Goal: Use online tool/utility: Utilize a website feature to perform a specific function

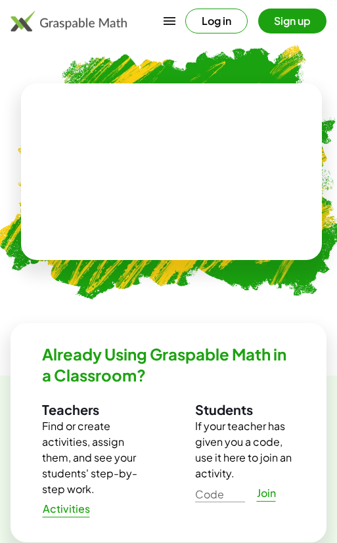
scroll to position [328, 0]
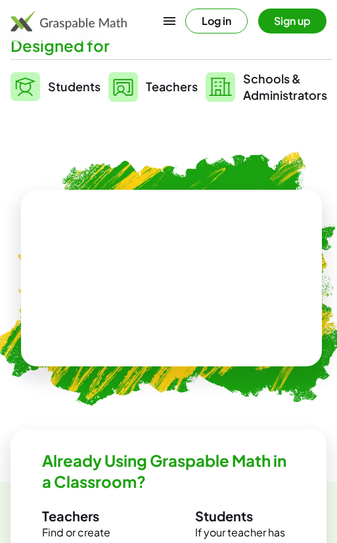
click at [287, 30] on button "Sign up" at bounding box center [292, 21] width 68 height 25
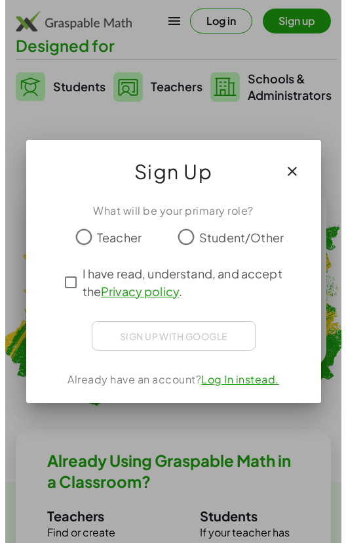
scroll to position [0, 0]
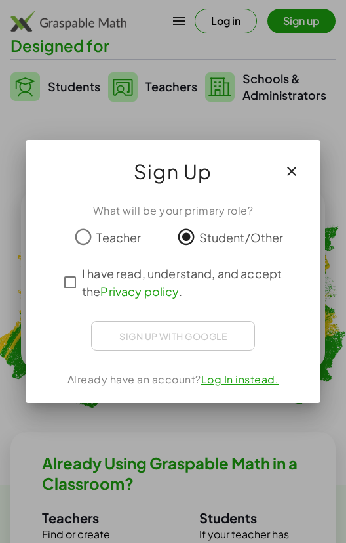
click at [157, 329] on div "Sign up with Google" at bounding box center [173, 336] width 164 height 30
click at [180, 337] on div "Sign up with Google" at bounding box center [173, 336] width 164 height 30
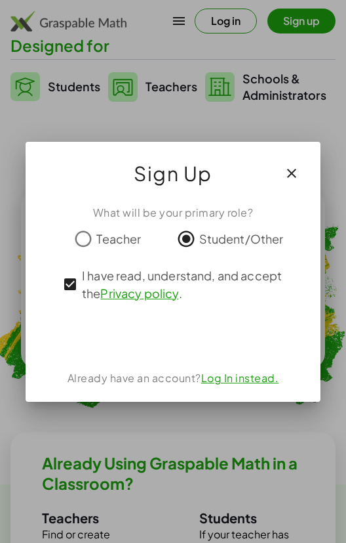
click at [82, 282] on span "I have read, understand, and accept the Privacy policy ." at bounding box center [185, 283] width 206 height 35
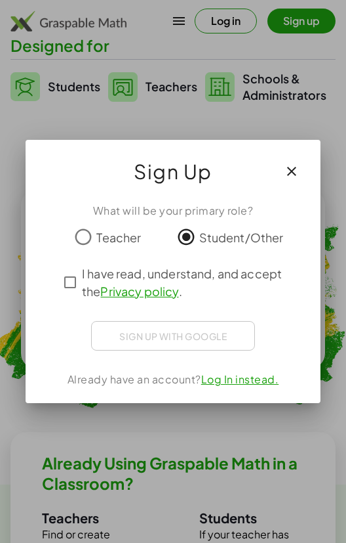
click at [231, 377] on link "Log In instead." at bounding box center [240, 379] width 78 height 14
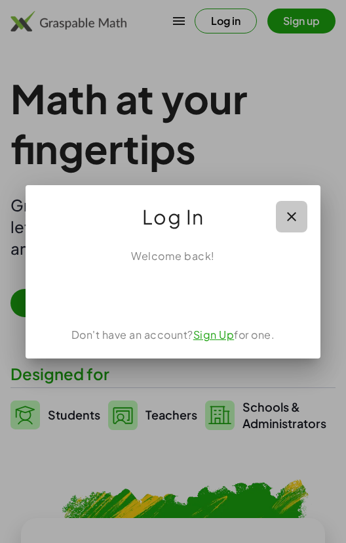
click at [289, 215] on icon "button" at bounding box center [292, 217] width 16 height 16
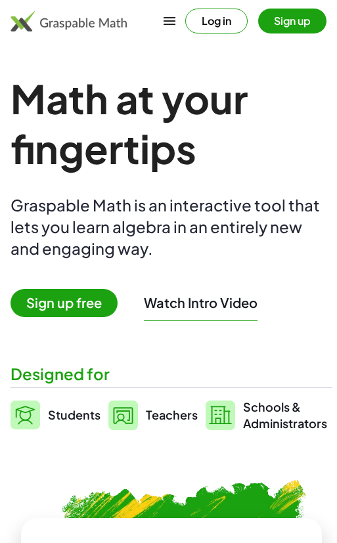
click at [283, 24] on button "Sign up" at bounding box center [292, 21] width 68 height 25
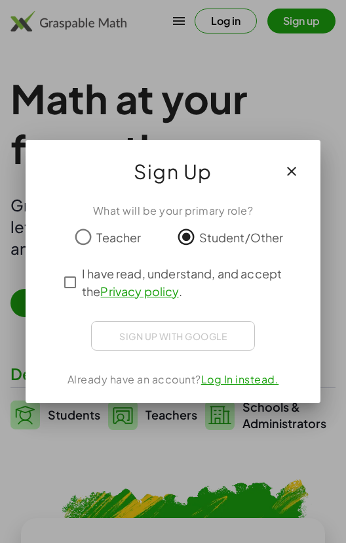
click at [157, 330] on div "Sign up with Google Iniciar sesión con Google Iniciar sesión con Google. Se abr…" at bounding box center [173, 336] width 164 height 30
click at [295, 174] on icon "button" at bounding box center [292, 171] width 16 height 16
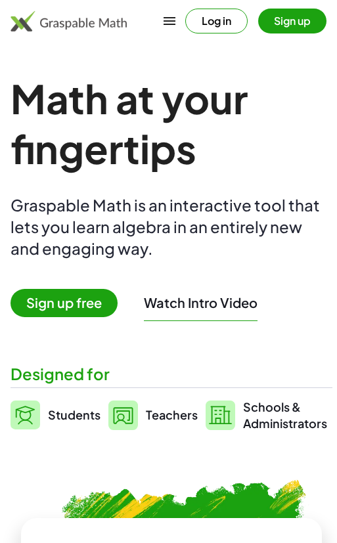
click at [209, 28] on button "Log in" at bounding box center [216, 21] width 62 height 25
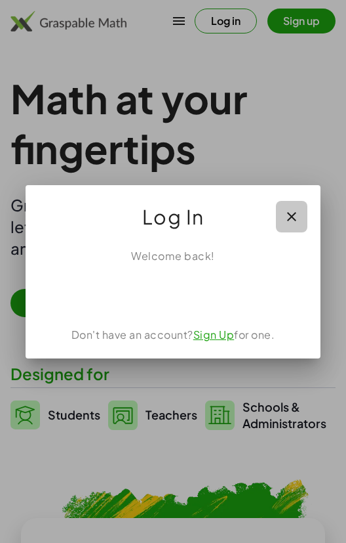
click at [304, 207] on button "button" at bounding box center [291, 216] width 31 height 31
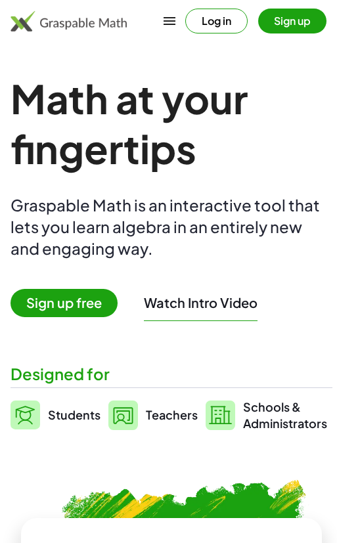
drag, startPoint x: 241, startPoint y: 26, endPoint x: 233, endPoint y: 24, distance: 8.8
click at [233, 24] on button "Log in" at bounding box center [216, 21] width 62 height 25
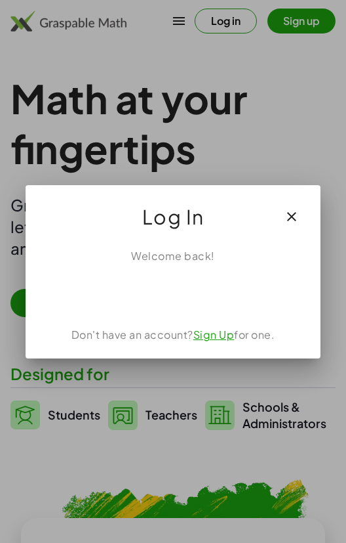
click at [195, 342] on div "Welcome back! Don't have an account? Sign Up for one." at bounding box center [173, 297] width 295 height 121
click at [203, 335] on link "Sign Up" at bounding box center [214, 334] width 41 height 14
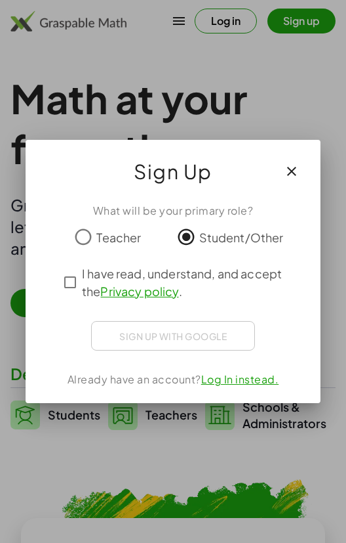
click at [52, 287] on div "What will be your primary role? Teacher Student/Other I have read, understand, …" at bounding box center [173, 297] width 295 height 211
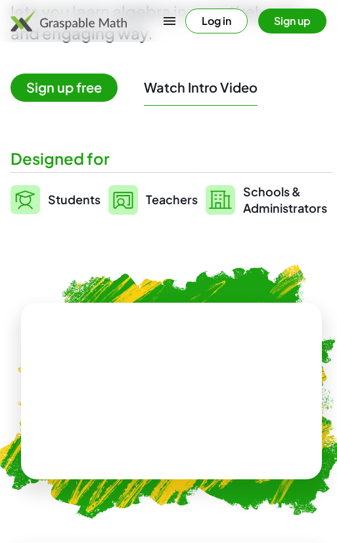
scroll to position [131, 0]
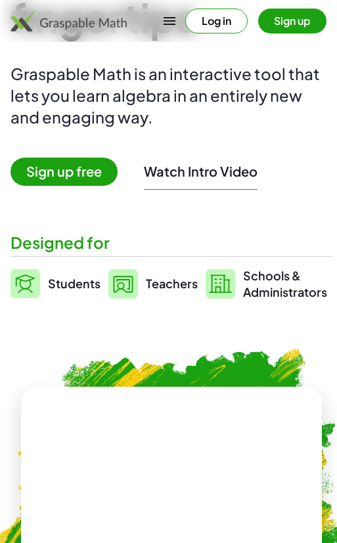
click at [316, 26] on button "Sign up" at bounding box center [292, 21] width 68 height 25
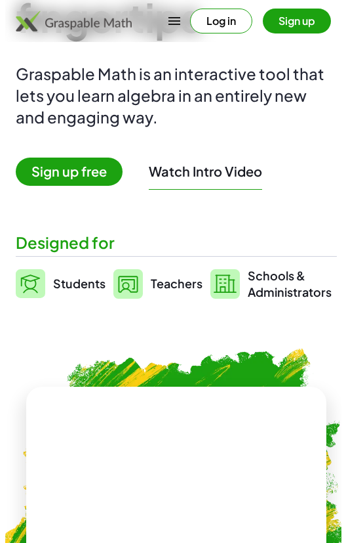
scroll to position [0, 0]
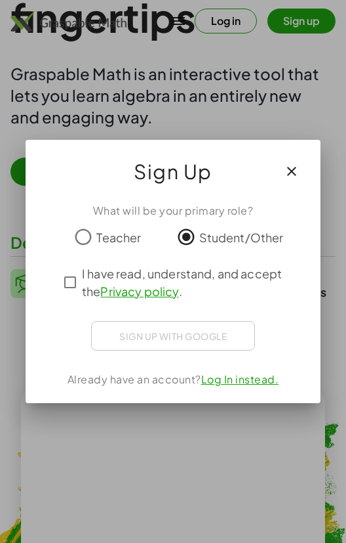
click at [56, 283] on div "What will be your primary role? Teacher Student/Other I have read, understand, …" at bounding box center [173, 297] width 295 height 211
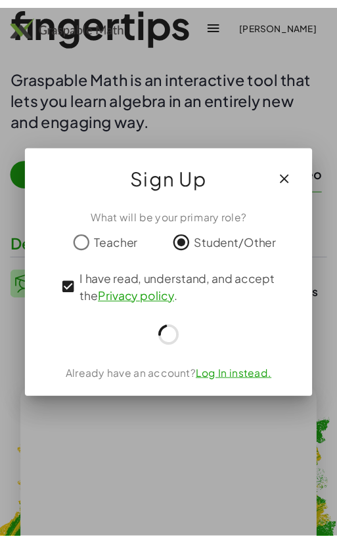
scroll to position [131, 0]
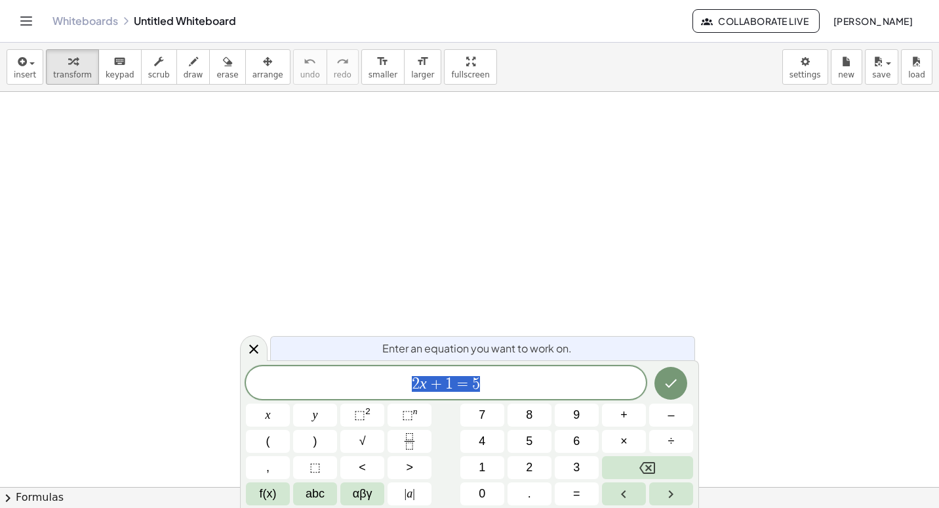
click at [336, 284] on div at bounding box center [469, 493] width 939 height 803
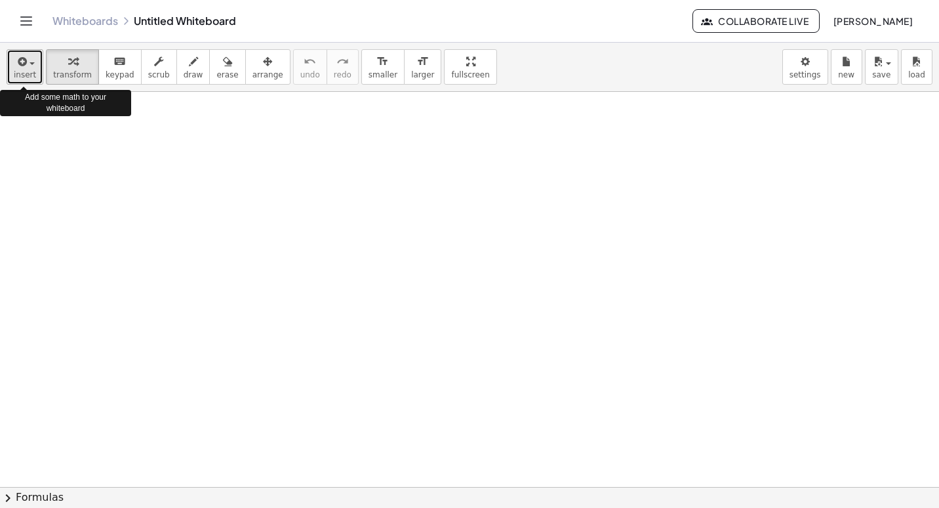
click at [27, 63] on span "button" at bounding box center [28, 62] width 3 height 9
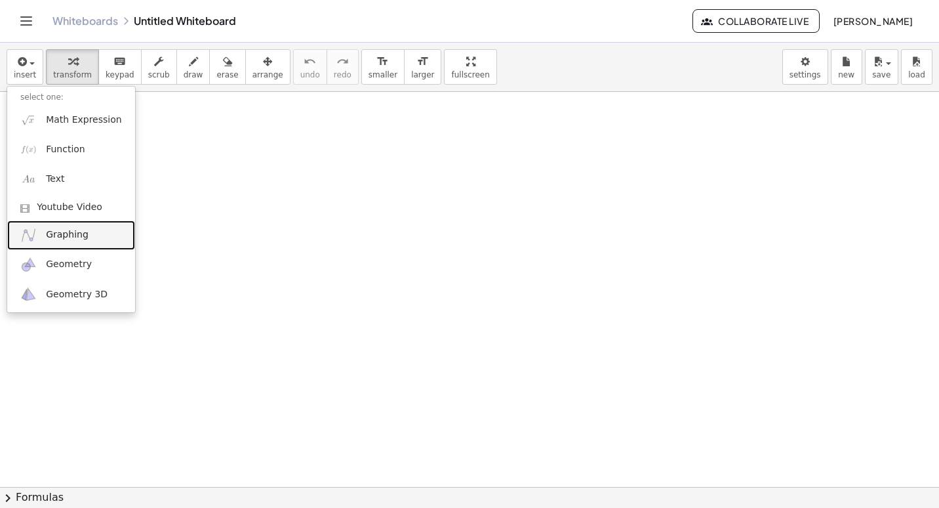
click at [68, 240] on span "Graphing" at bounding box center [67, 234] width 43 height 13
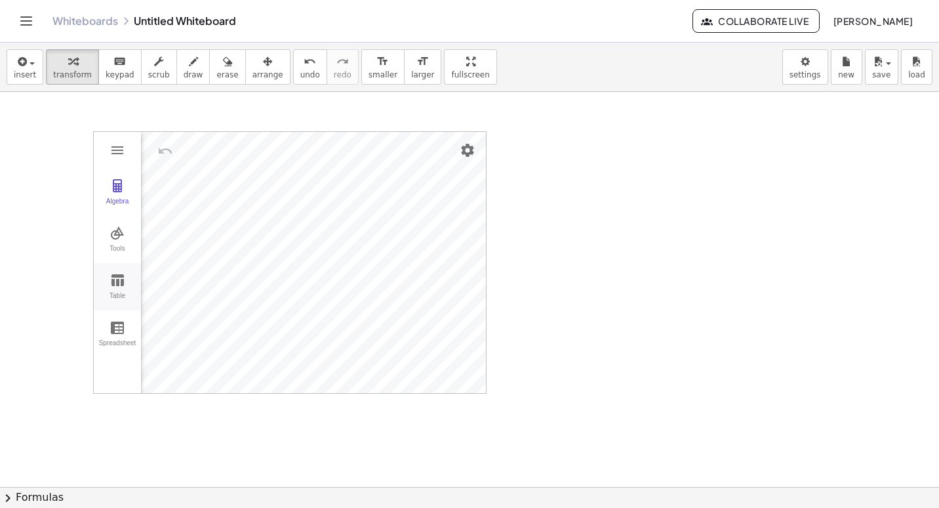
click at [113, 287] on img "Graphing Calculator" at bounding box center [118, 280] width 16 height 16
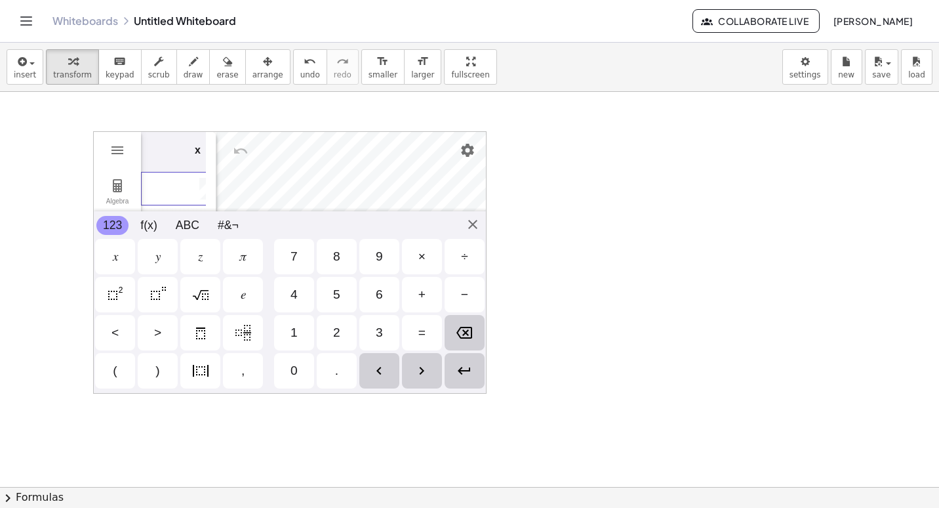
click at [187, 185] on td "Graphing Calculator" at bounding box center [180, 189] width 79 height 34
click at [336, 276] on div at bounding box center [469, 493] width 939 height 803
click at [336, 201] on div at bounding box center [469, 493] width 939 height 803
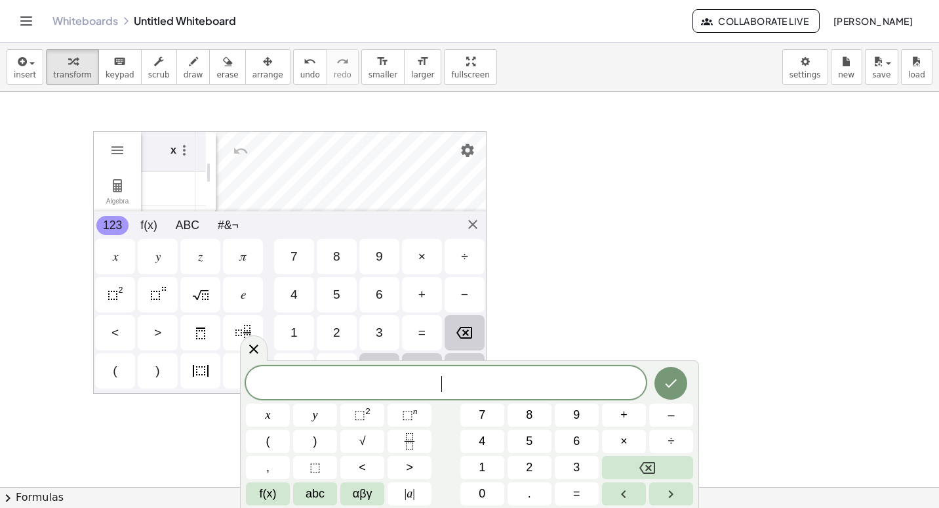
click at [336, 197] on div at bounding box center [469, 493] width 939 height 803
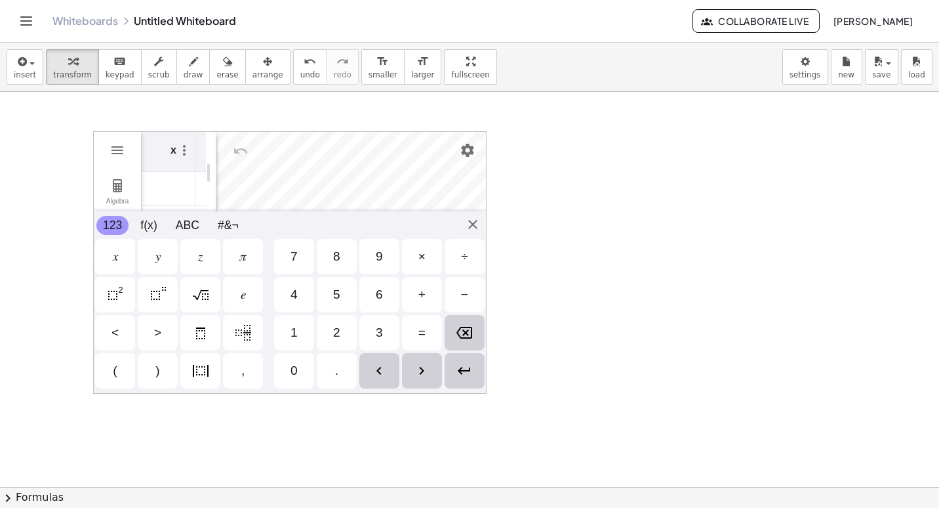
click at [336, 197] on div at bounding box center [469, 493] width 939 height 803
drag, startPoint x: 238, startPoint y: 129, endPoint x: 227, endPoint y: 129, distance: 11.2
click at [234, 129] on div at bounding box center [469, 493] width 939 height 803
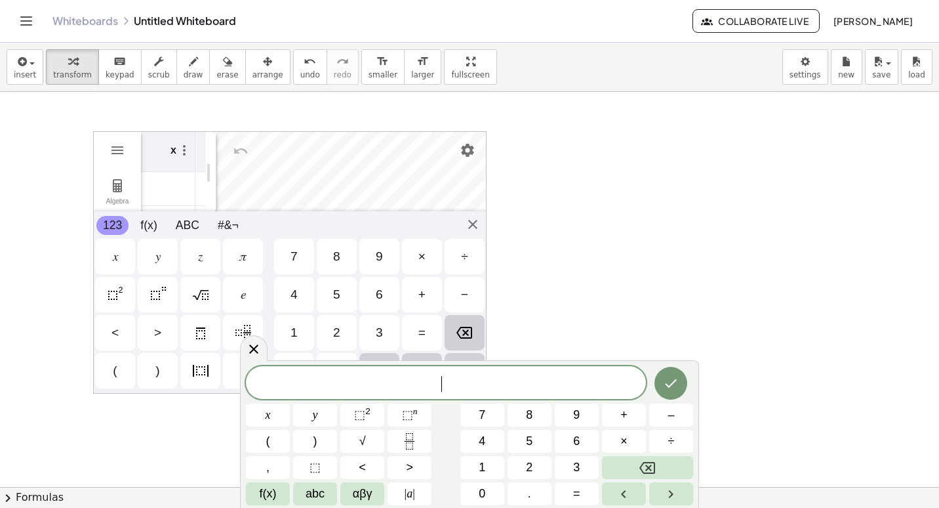
click at [211, 129] on div at bounding box center [469, 493] width 939 height 803
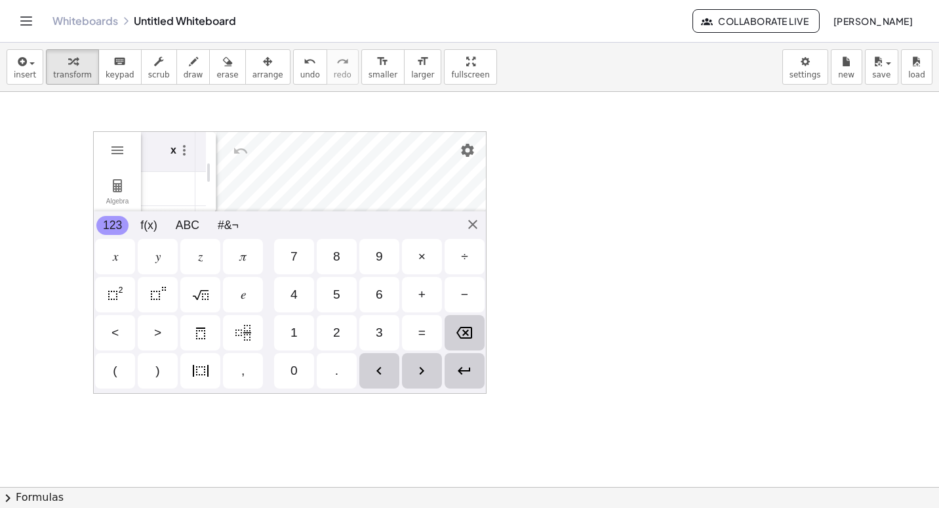
click at [173, 155] on div "x" at bounding box center [174, 148] width 6 height 16
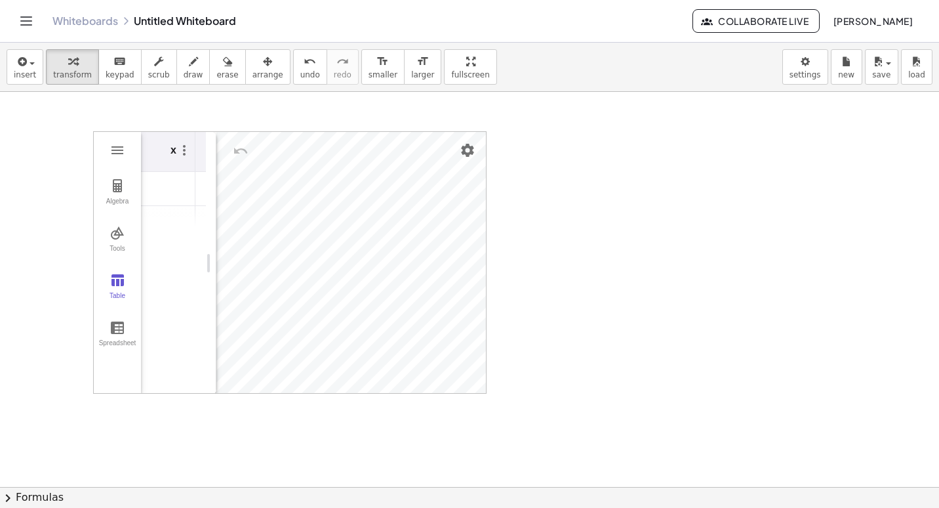
drag, startPoint x: 237, startPoint y: 129, endPoint x: 73, endPoint y: 39, distance: 187.0
click at [73, 39] on div "Graspable Math Activities Whiteboards Classes Account v1.28.3 | Privacy policy …" at bounding box center [469, 254] width 939 height 508
click at [253, 75] on span "arrange" at bounding box center [268, 74] width 31 height 9
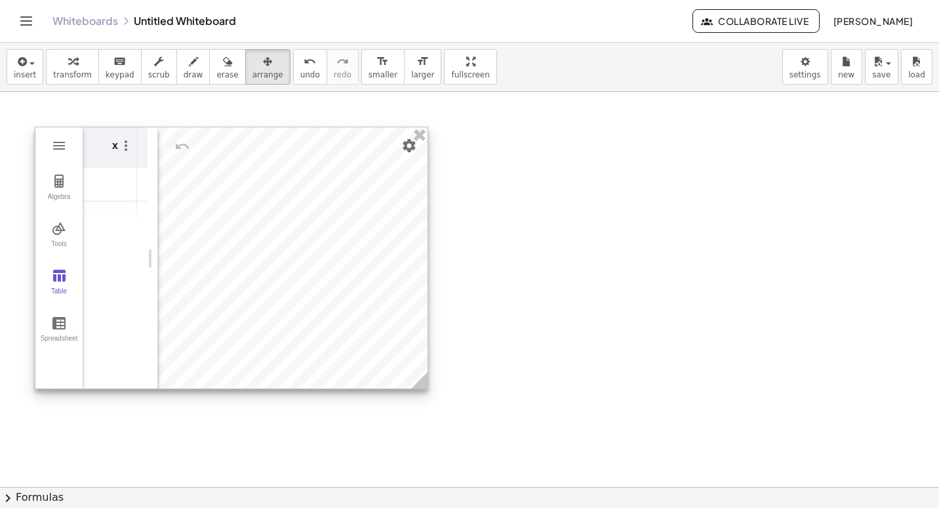
drag, startPoint x: 230, startPoint y: 133, endPoint x: 171, endPoint y: 129, distance: 58.6
click at [171, 129] on div at bounding box center [231, 257] width 392 height 261
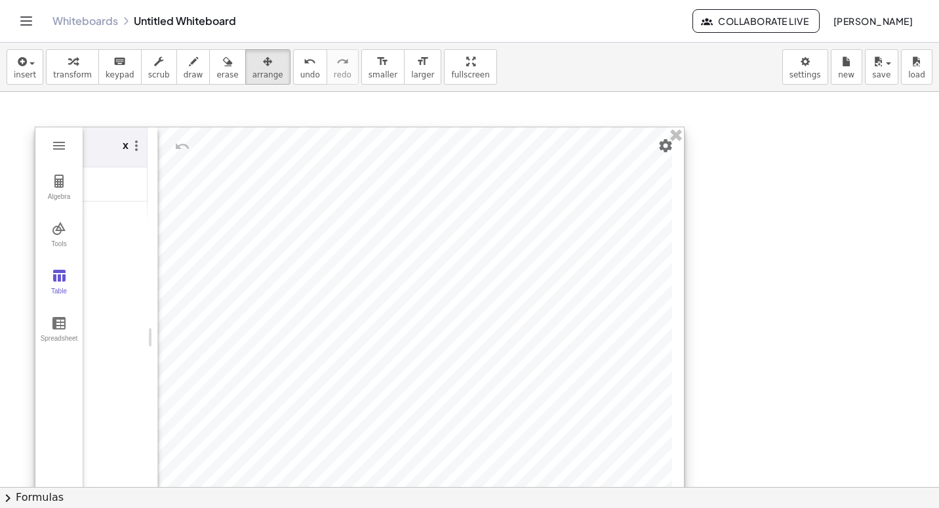
drag, startPoint x: 426, startPoint y: 382, endPoint x: 692, endPoint y: 541, distance: 310.1
click at [336, 508] on html "Graspable Math Activities Whiteboards Classes Account v1.28.3 | Privacy policy …" at bounding box center [469, 254] width 939 height 508
drag, startPoint x: 186, startPoint y: 123, endPoint x: 157, endPoint y: 105, distance: 34.2
click at [157, 105] on div at bounding box center [469, 493] width 939 height 803
drag, startPoint x: 179, startPoint y: 125, endPoint x: 149, endPoint y: 93, distance: 44.1
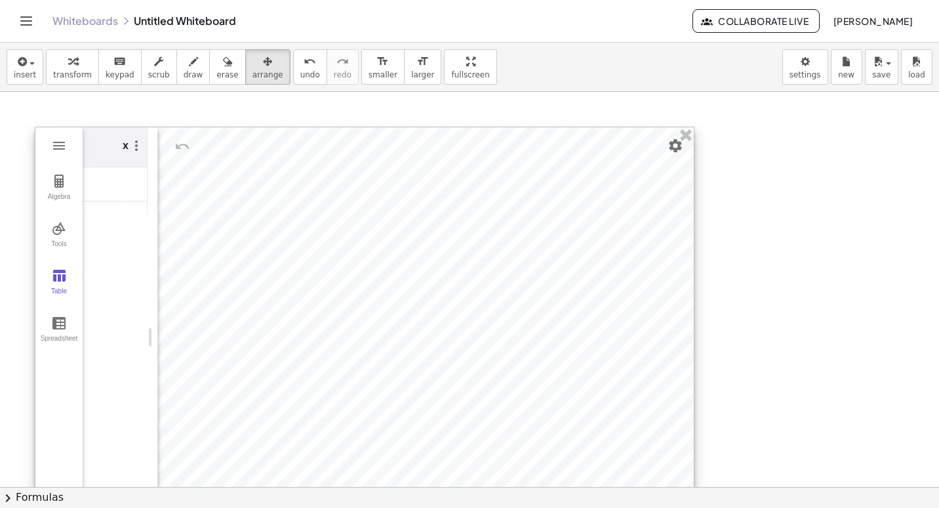
click at [149, 93] on div at bounding box center [469, 493] width 939 height 803
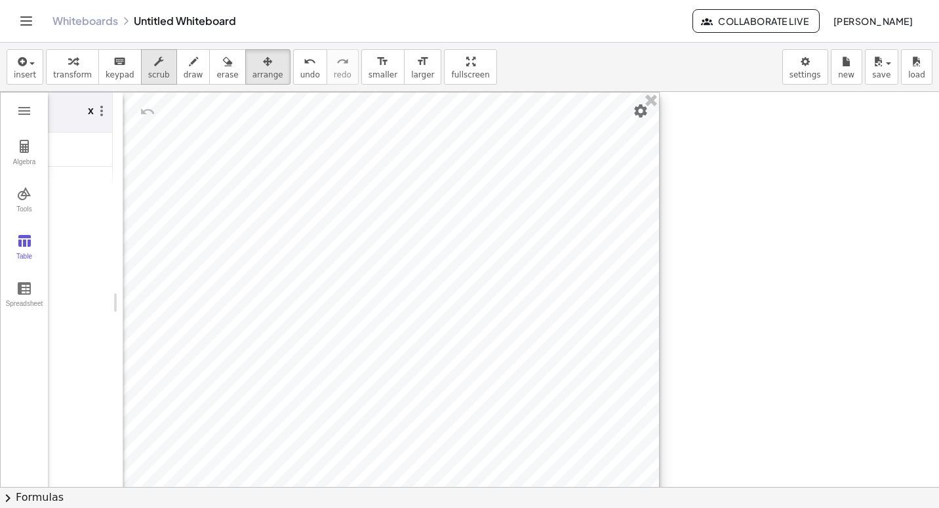
drag, startPoint x: 211, startPoint y: 150, endPoint x: 143, endPoint y: 83, distance: 95.1
click at [143, 83] on div "insert select one: Math Expression Function Text Youtube Video Graphing Geometr…" at bounding box center [469, 275] width 939 height 465
click at [28, 121] on button "Graphing Calculator" at bounding box center [24, 111] width 24 height 24
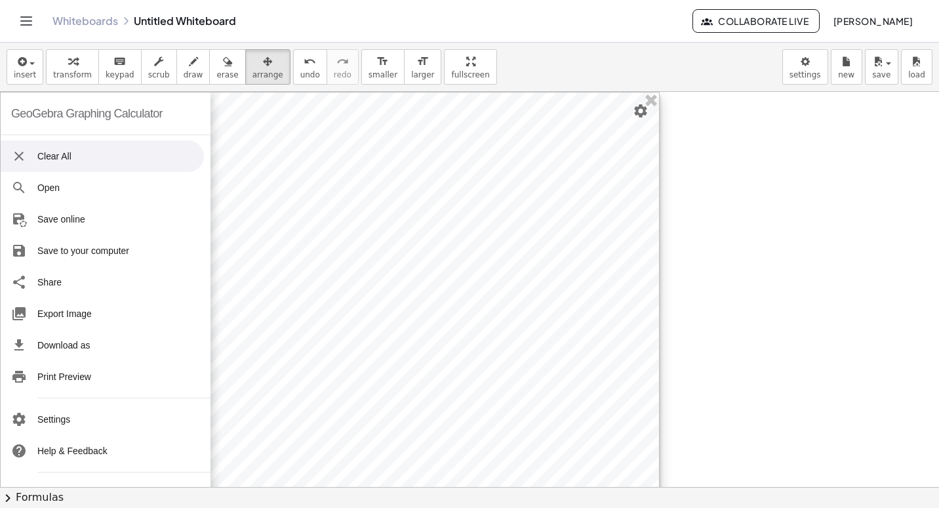
click at [38, 154] on li "Clear All" at bounding box center [102, 155] width 203 height 31
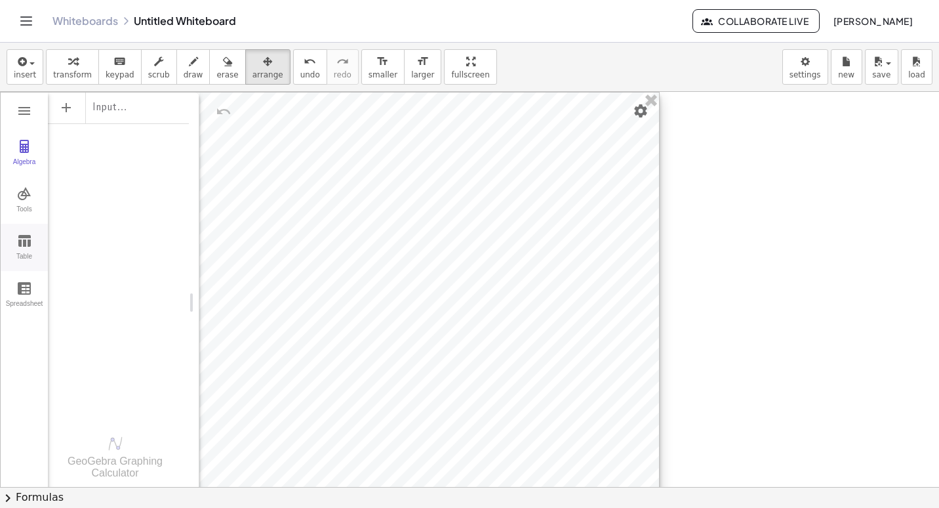
click at [24, 251] on button "Table" at bounding box center [24, 247] width 47 height 47
click at [27, 171] on div "Algebra Tools Table Spreadsheet" at bounding box center [24, 223] width 47 height 189
click at [25, 197] on img "Graphing Calculator" at bounding box center [24, 194] width 16 height 16
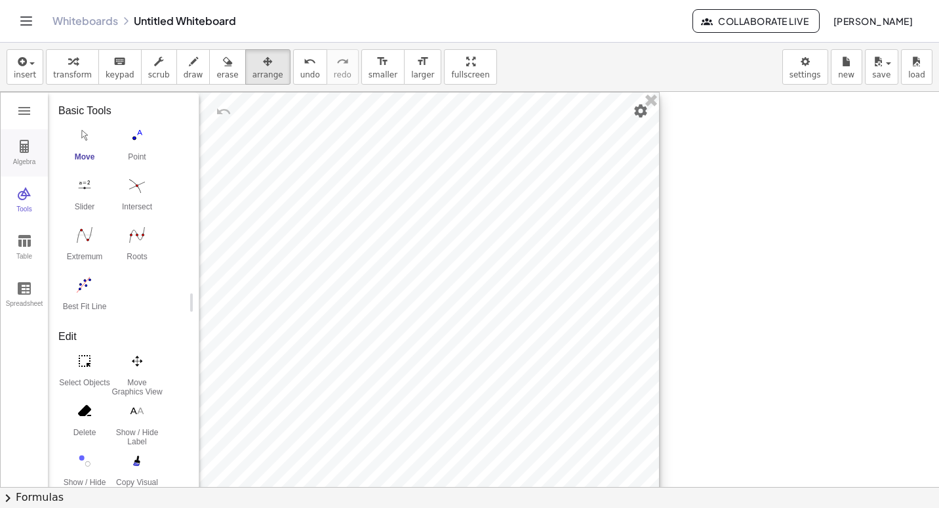
click at [30, 159] on div "Algebra" at bounding box center [24, 167] width 42 height 18
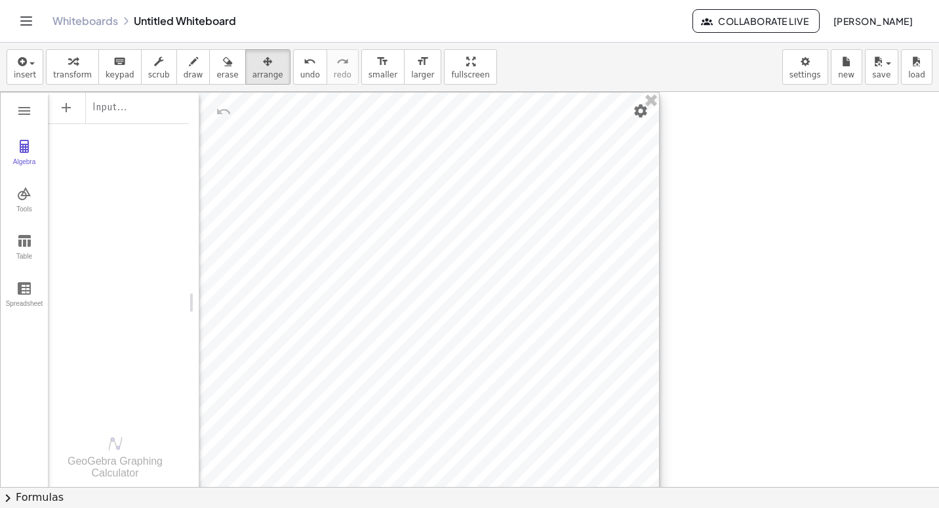
click at [121, 121] on div "Input…" at bounding box center [118, 107] width 141 height 31
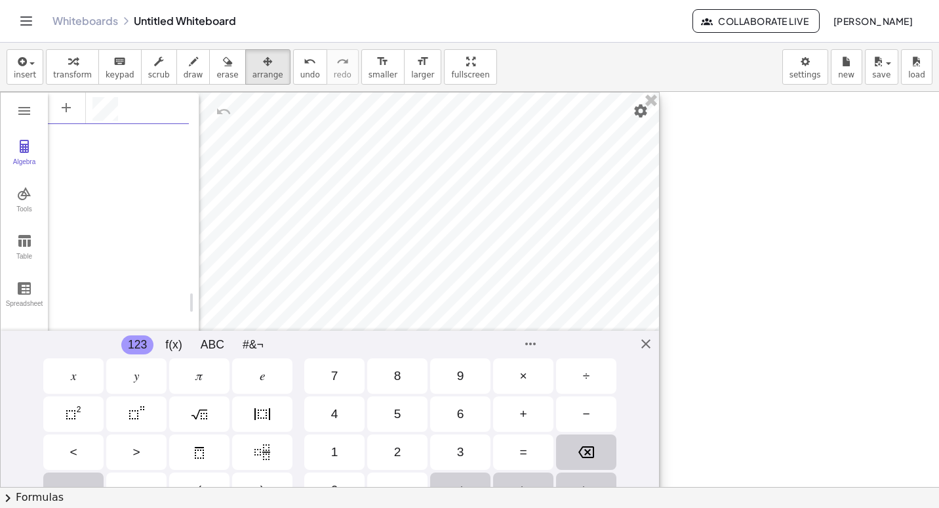
scroll to position [7, 0]
click at [336, 380] on div "×" at bounding box center [523, 376] width 7 height 16
click at [336, 346] on div "GeoGebra Graphing Calculator Clear All Open Save online Save to your computer S…" at bounding box center [330, 302] width 660 height 421
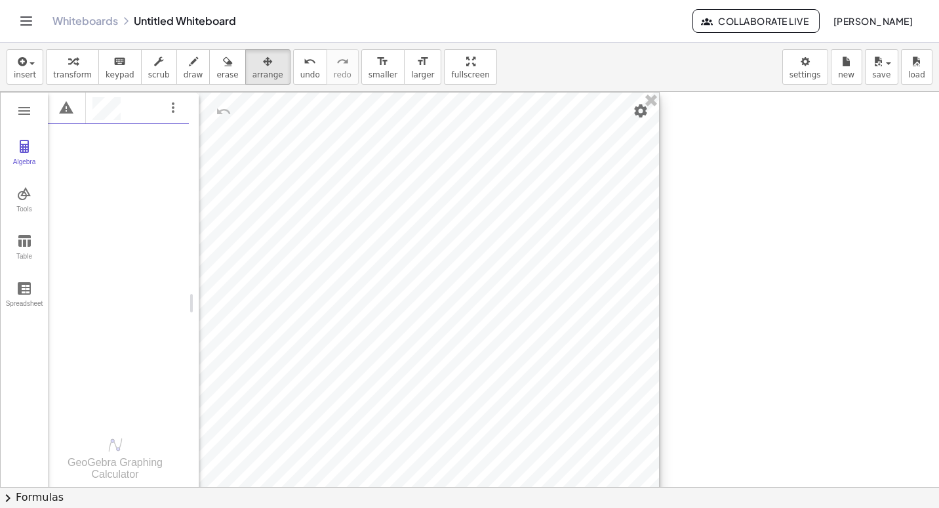
click at [129, 109] on div "Algebra" at bounding box center [141, 108] width 96 height 23
click at [133, 100] on div "Algebra" at bounding box center [141, 108] width 96 height 23
click at [162, 110] on div "Algebra" at bounding box center [118, 106] width 141 height 28
click at [125, 106] on div "Algebra" at bounding box center [141, 109] width 96 height 24
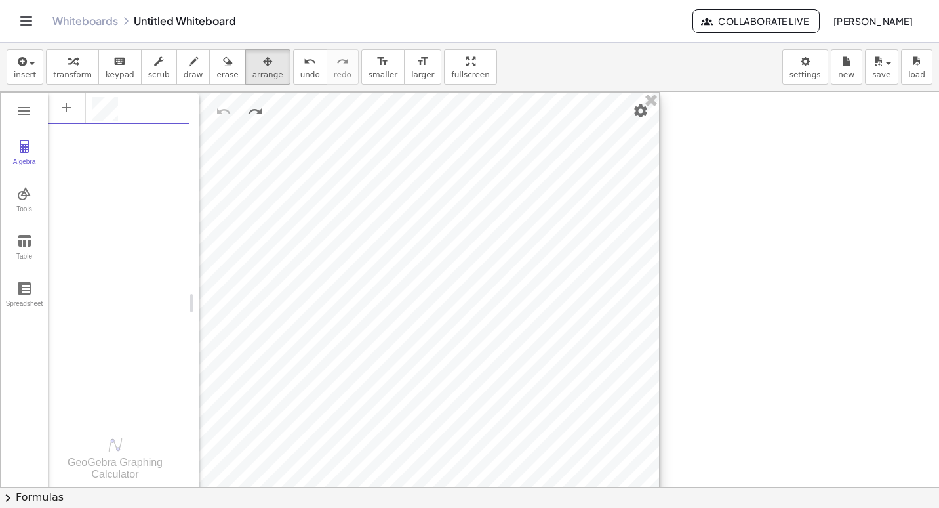
drag, startPoint x: 124, startPoint y: 106, endPoint x: 129, endPoint y: 129, distance: 23.6
click at [129, 129] on div "Algebra" at bounding box center [118, 254] width 141 height 327
click at [28, 72] on span "insert" at bounding box center [25, 74] width 22 height 9
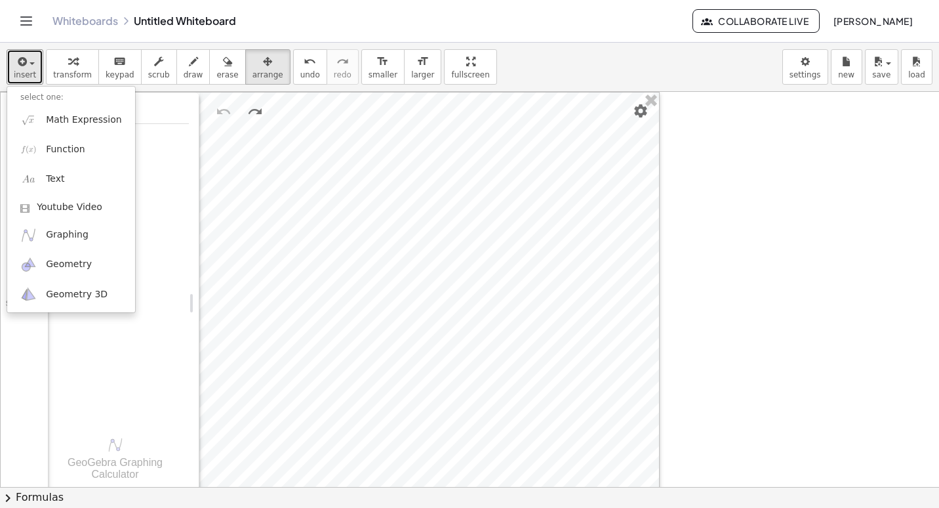
click at [336, 175] on div at bounding box center [469, 493] width 939 height 803
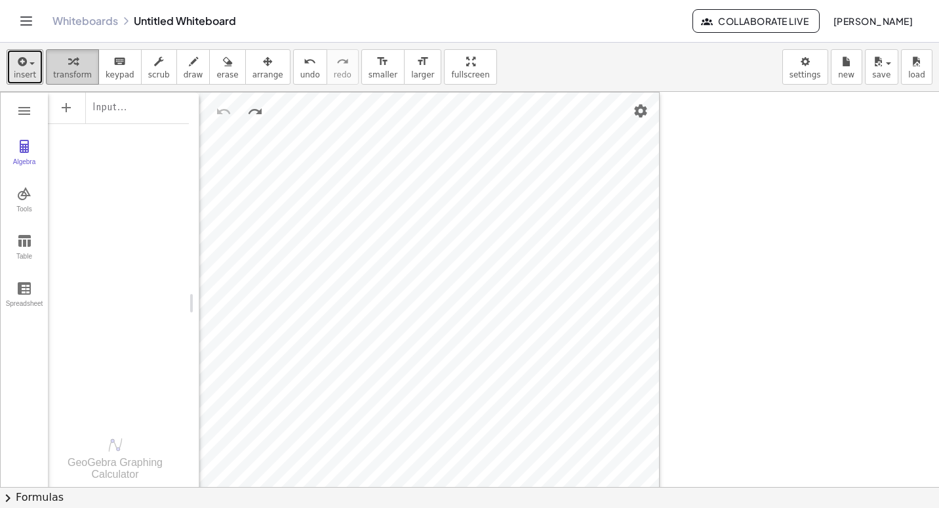
click at [75, 63] on div "button" at bounding box center [72, 61] width 39 height 16
click at [336, 176] on div at bounding box center [469, 493] width 939 height 803
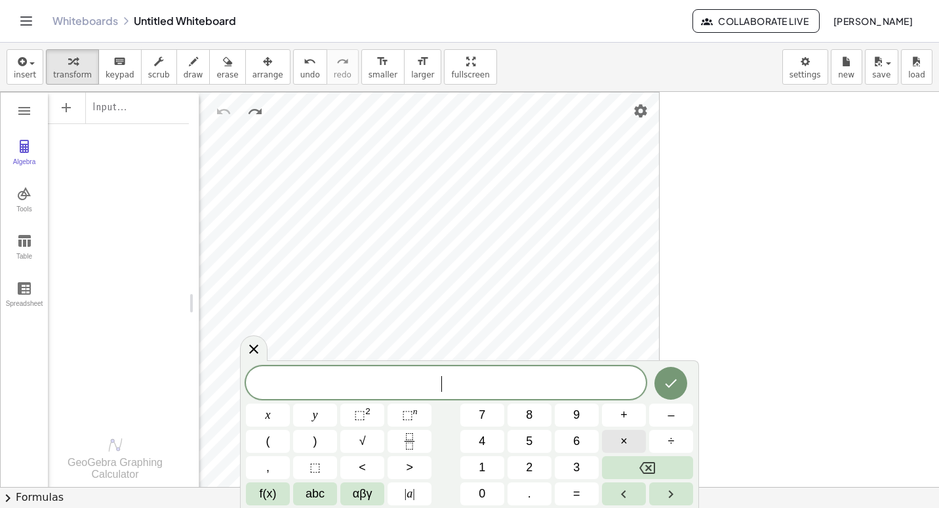
click at [336, 437] on span "×" at bounding box center [624, 441] width 7 height 18
click at [336, 442] on span "×" at bounding box center [624, 441] width 7 height 18
click at [277, 488] on button "f(x)" at bounding box center [268, 493] width 44 height 23
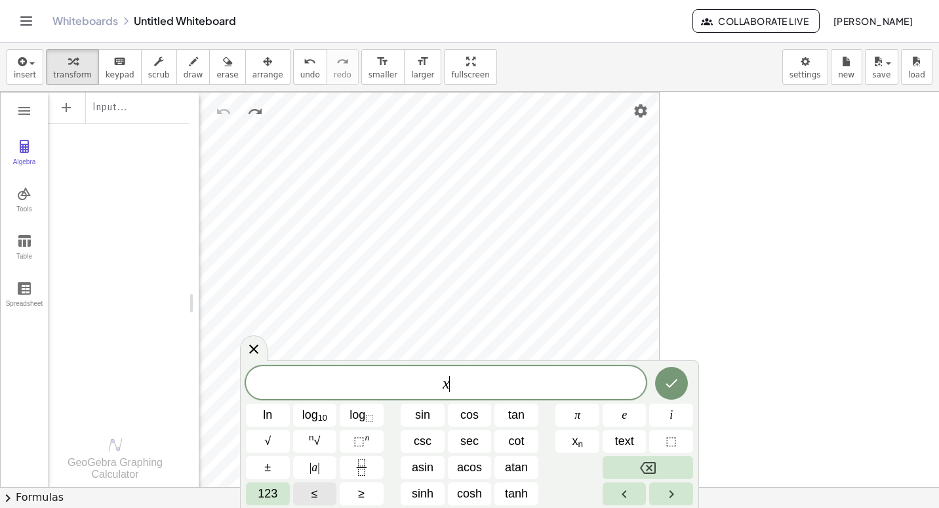
click at [277, 488] on span "123" at bounding box center [268, 494] width 20 height 18
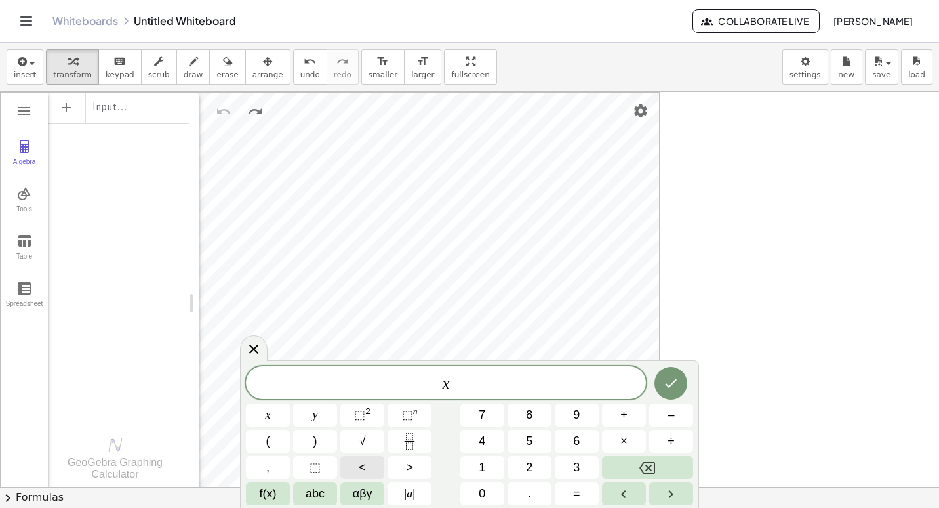
click at [336, 468] on button "<" at bounding box center [362, 467] width 44 height 23
click at [336, 434] on button "5" at bounding box center [530, 441] width 44 height 23
click at [336, 385] on icon "Done" at bounding box center [672, 383] width 12 height 9
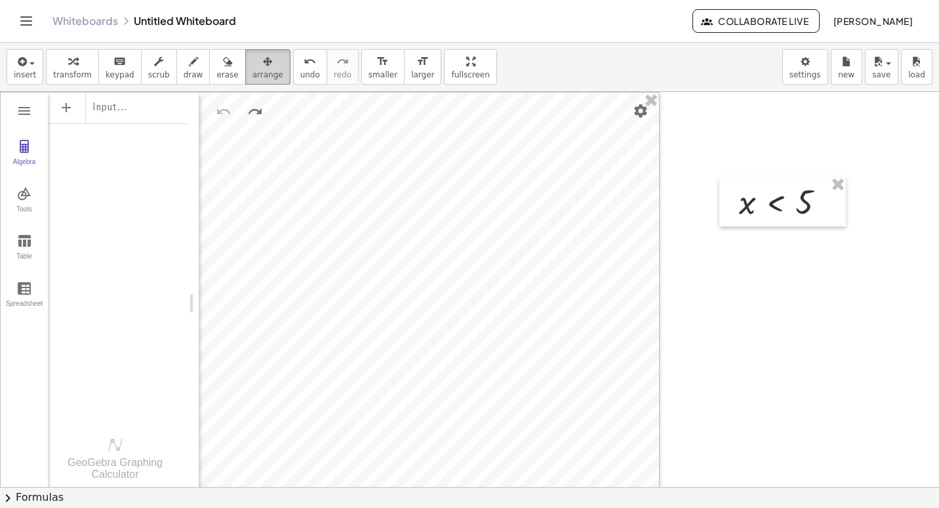
click at [253, 75] on span "arrange" at bounding box center [268, 74] width 31 height 9
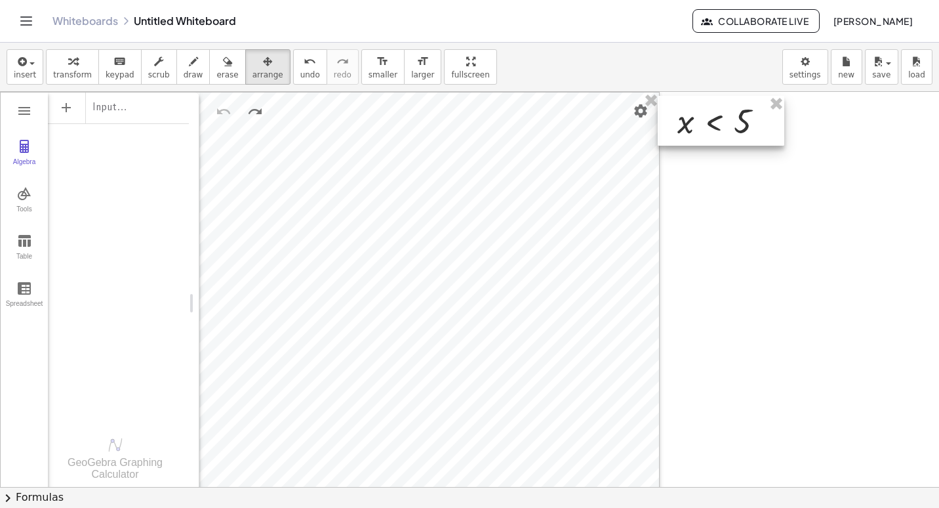
drag, startPoint x: 758, startPoint y: 190, endPoint x: 710, endPoint y: 108, distance: 95.5
click at [336, 108] on div at bounding box center [721, 121] width 127 height 50
click at [75, 64] on div "button" at bounding box center [72, 61] width 39 height 16
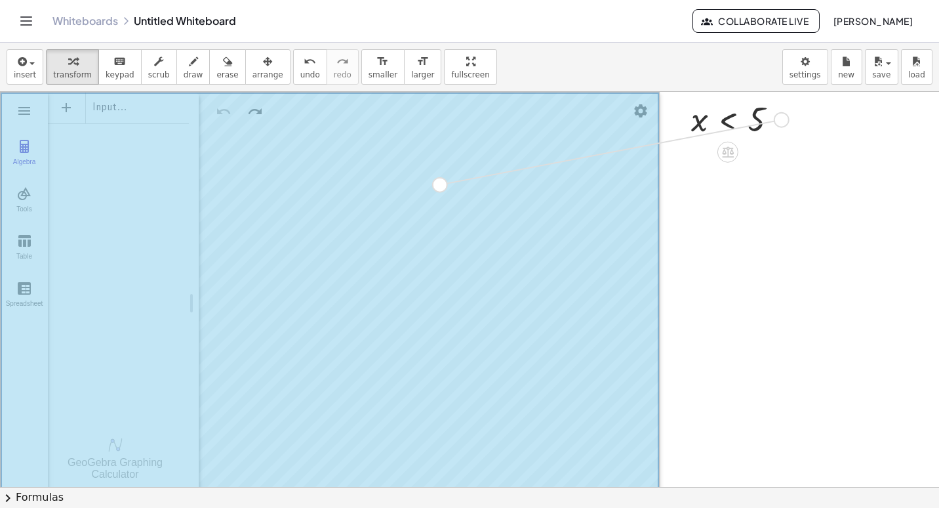
drag, startPoint x: 784, startPoint y: 122, endPoint x: 440, endPoint y: 187, distance: 349.8
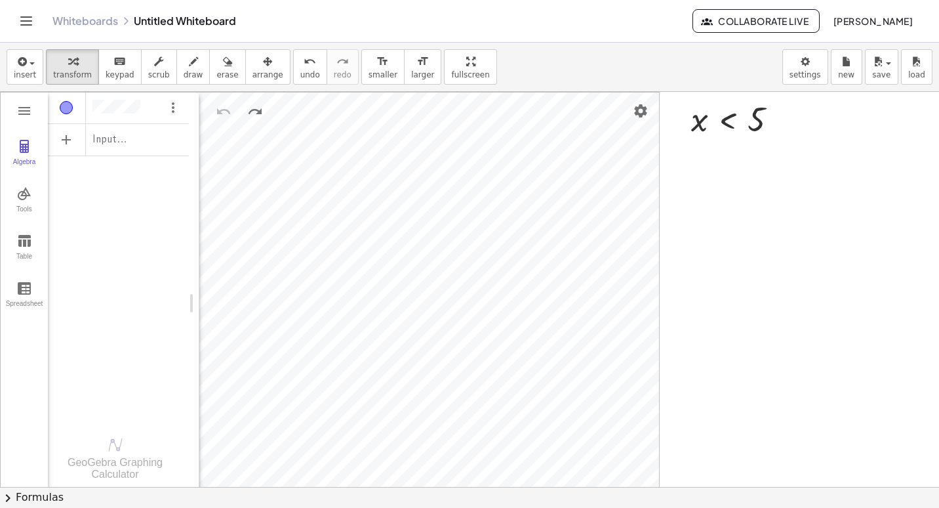
click at [336, 144] on div at bounding box center [469, 493] width 939 height 803
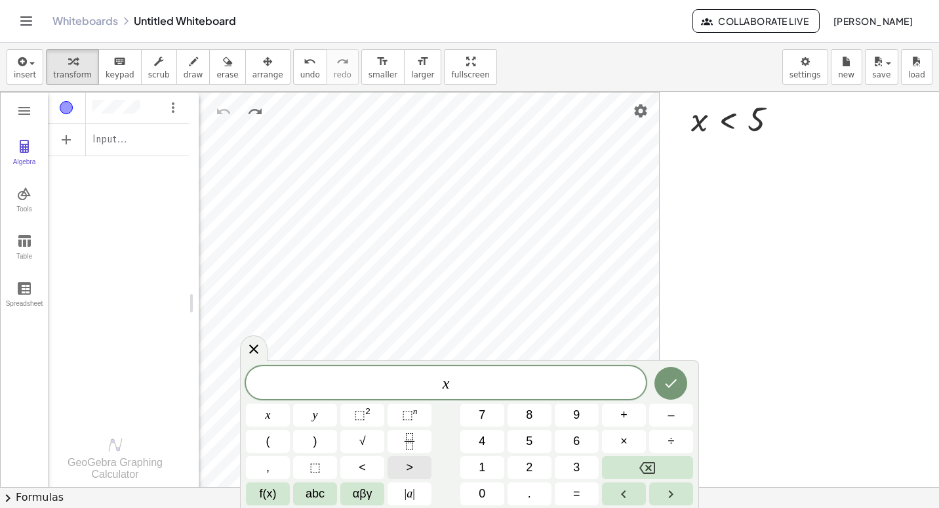
click at [336, 461] on span ">" at bounding box center [409, 468] width 7 height 18
click at [336, 422] on button "–" at bounding box center [671, 414] width 44 height 23
click at [336, 463] on button "2" at bounding box center [530, 467] width 44 height 23
click at [336, 396] on button "Done" at bounding box center [671, 383] width 33 height 33
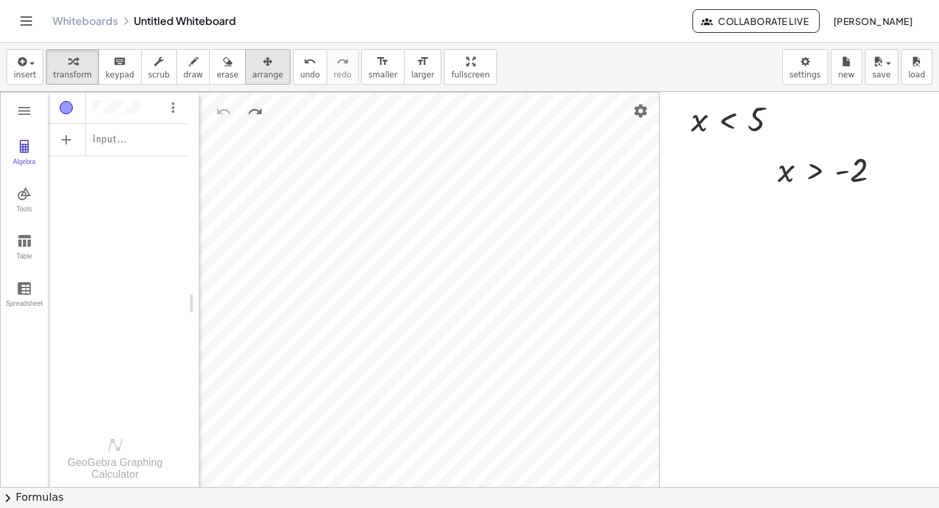
click at [254, 68] on div "button" at bounding box center [268, 61] width 31 height 16
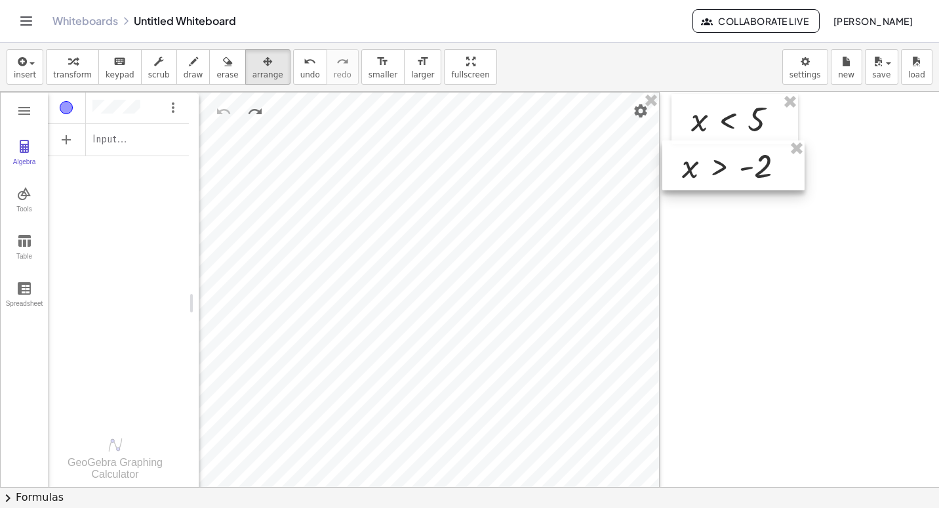
drag, startPoint x: 796, startPoint y: 183, endPoint x: 700, endPoint y: 179, distance: 95.9
click at [336, 179] on div at bounding box center [734, 165] width 142 height 50
click at [68, 82] on button "transform" at bounding box center [72, 66] width 53 height 35
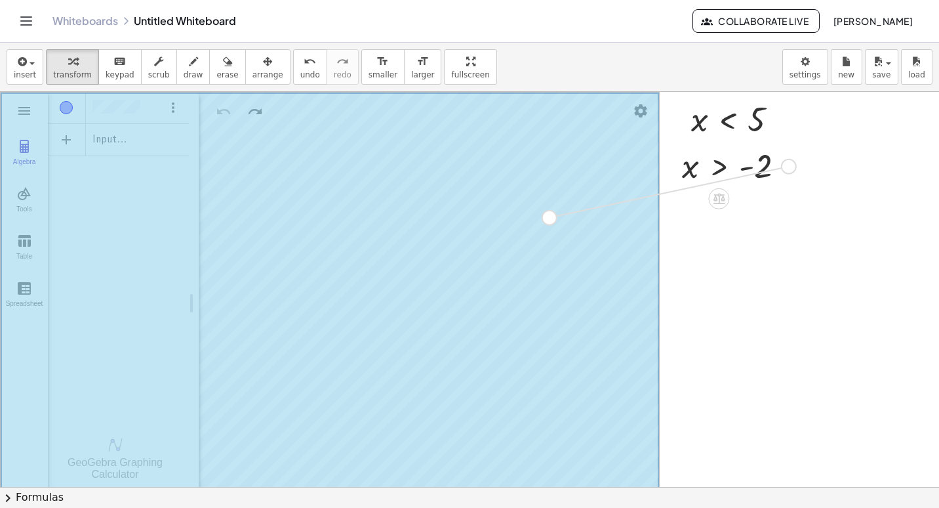
drag, startPoint x: 784, startPoint y: 162, endPoint x: 541, endPoint y: 214, distance: 248.8
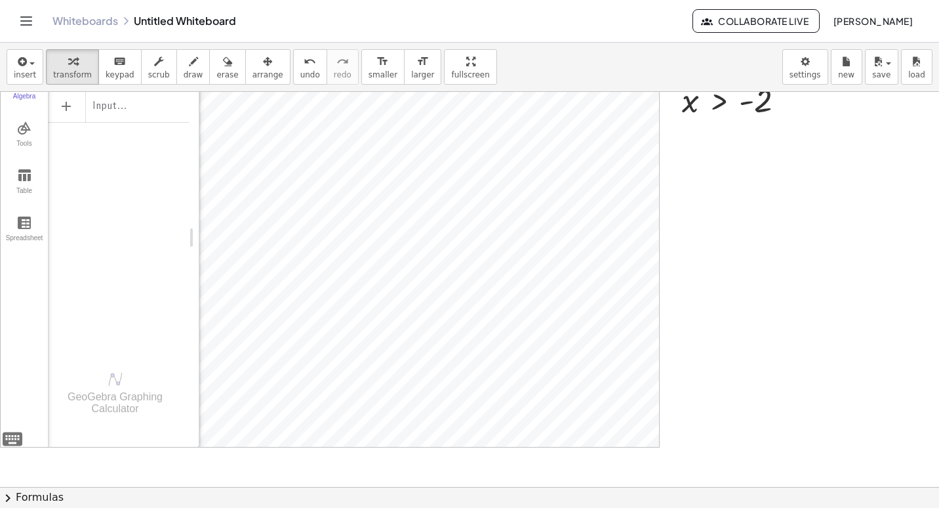
scroll to position [0, 0]
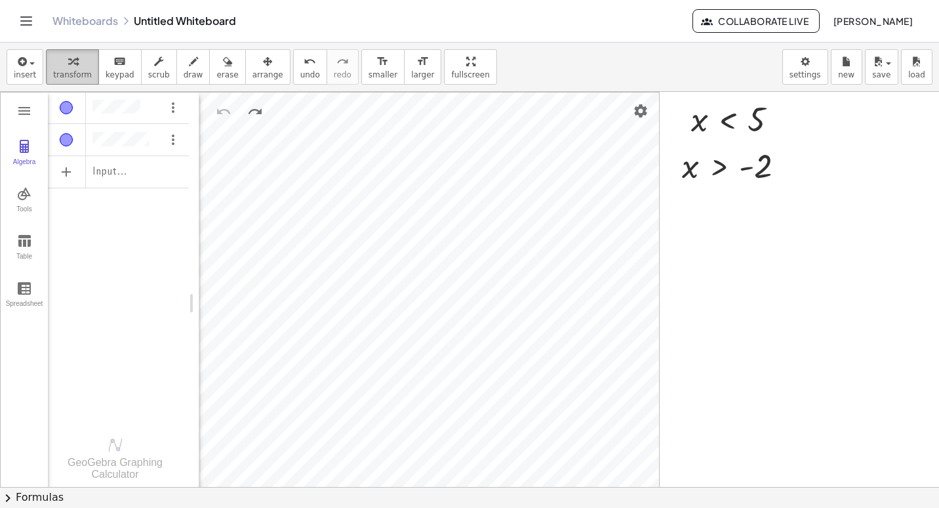
click at [69, 70] on span "transform" at bounding box center [72, 74] width 39 height 9
click at [67, 144] on div "Algebra" at bounding box center [66, 139] width 13 height 13
click at [69, 113] on div "Algebra" at bounding box center [66, 107] width 13 height 13
click at [20, 61] on icon "button" at bounding box center [21, 62] width 12 height 16
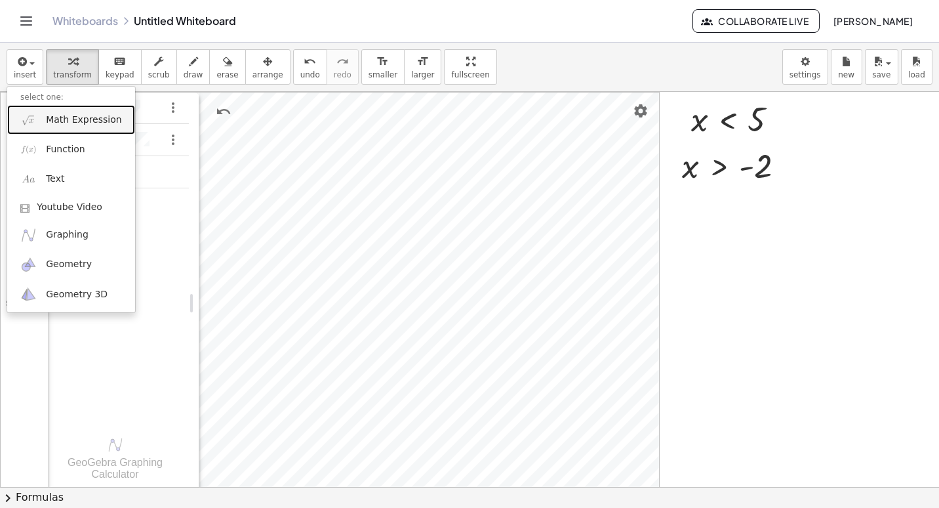
click at [79, 119] on span "Math Expression" at bounding box center [83, 119] width 75 height 13
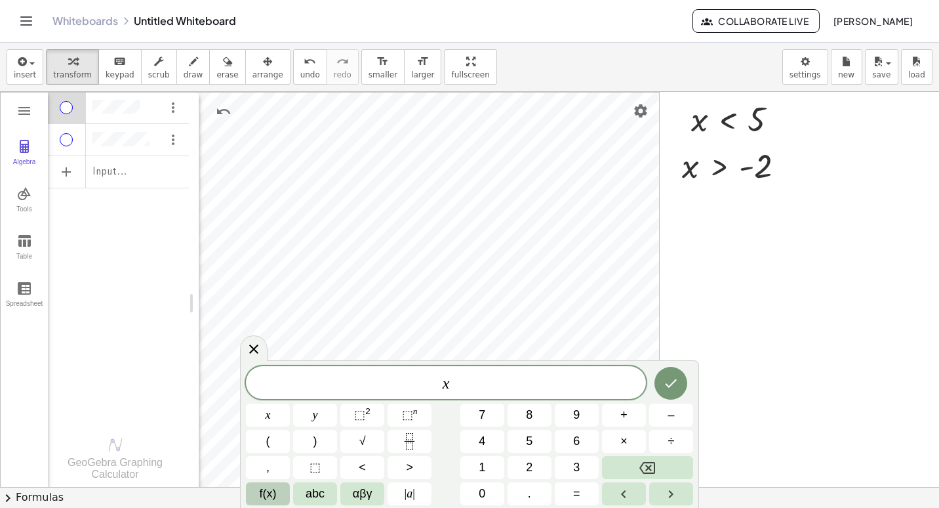
click at [278, 500] on button "f(x)" at bounding box center [268, 493] width 44 height 23
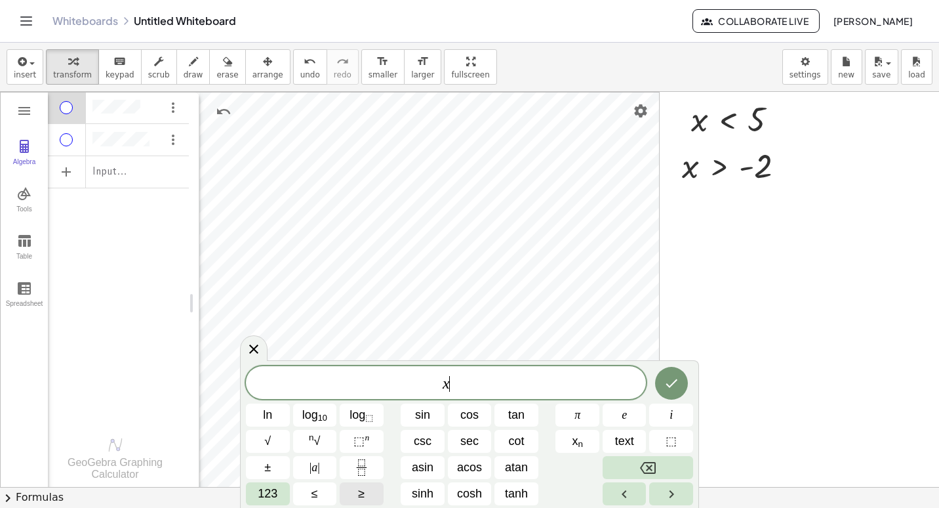
click at [336, 487] on button "≥" at bounding box center [362, 493] width 44 height 23
click at [330, 491] on button "≤" at bounding box center [315, 493] width 44 height 23
click at [283, 492] on button "123" at bounding box center [268, 493] width 44 height 23
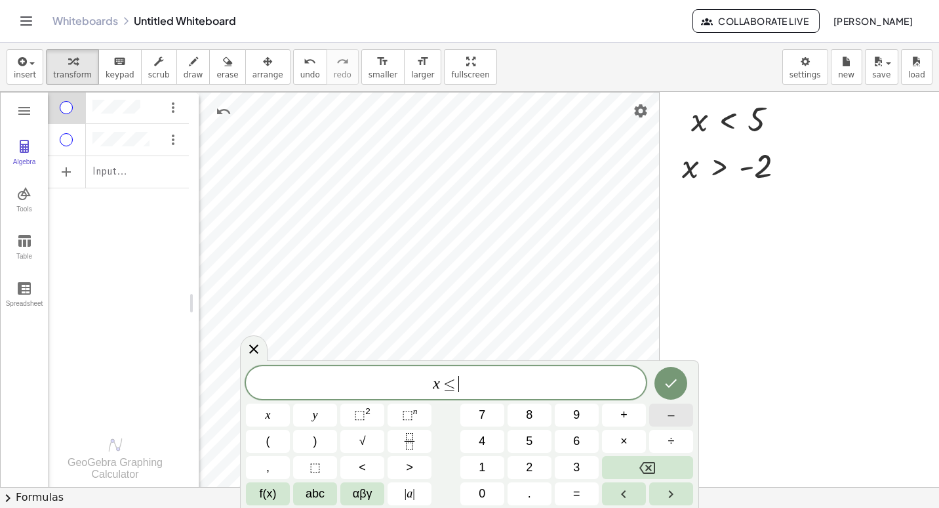
click at [336, 416] on button "–" at bounding box center [671, 414] width 44 height 23
click at [336, 442] on span "4" at bounding box center [482, 441] width 7 height 18
click at [336, 386] on icon "Done" at bounding box center [671, 383] width 16 height 16
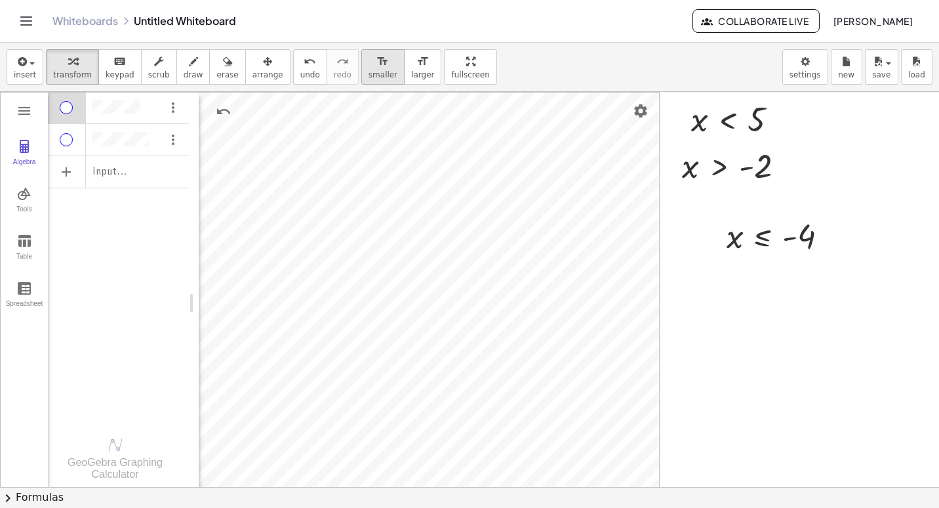
click at [263, 73] on button "arrange" at bounding box center [267, 66] width 45 height 35
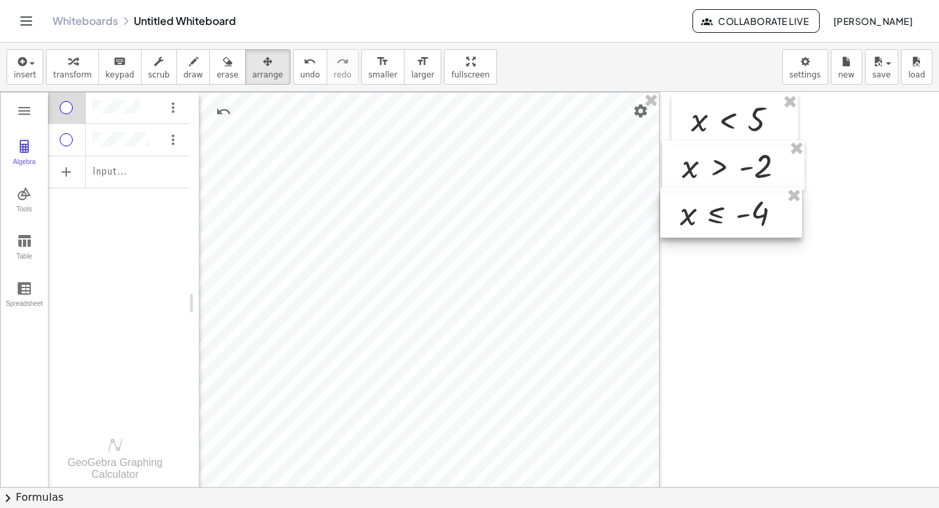
drag, startPoint x: 726, startPoint y: 225, endPoint x: 679, endPoint y: 202, distance: 51.9
click at [336, 202] on div at bounding box center [732, 213] width 142 height 50
click at [336, 203] on div at bounding box center [732, 213] width 142 height 50
click at [47, 59] on button "transform" at bounding box center [72, 66] width 53 height 35
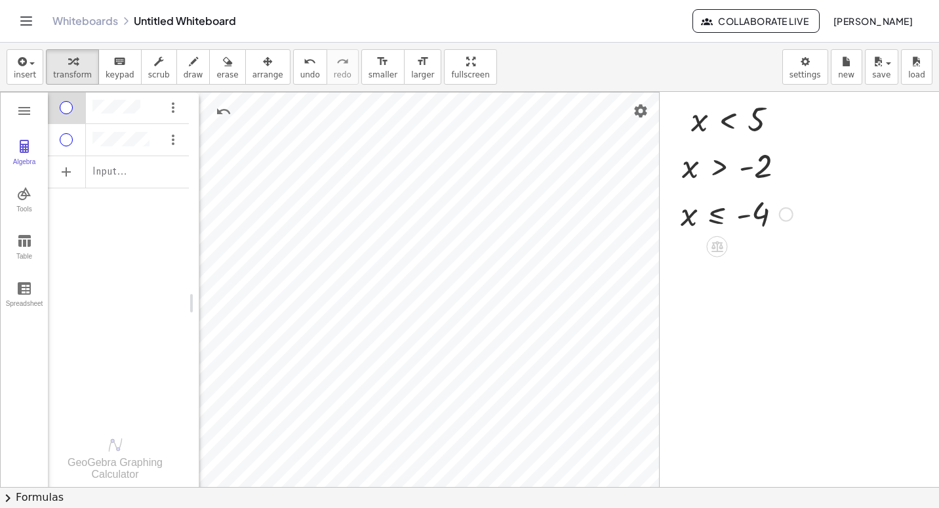
click at [336, 217] on div at bounding box center [736, 213] width 125 height 43
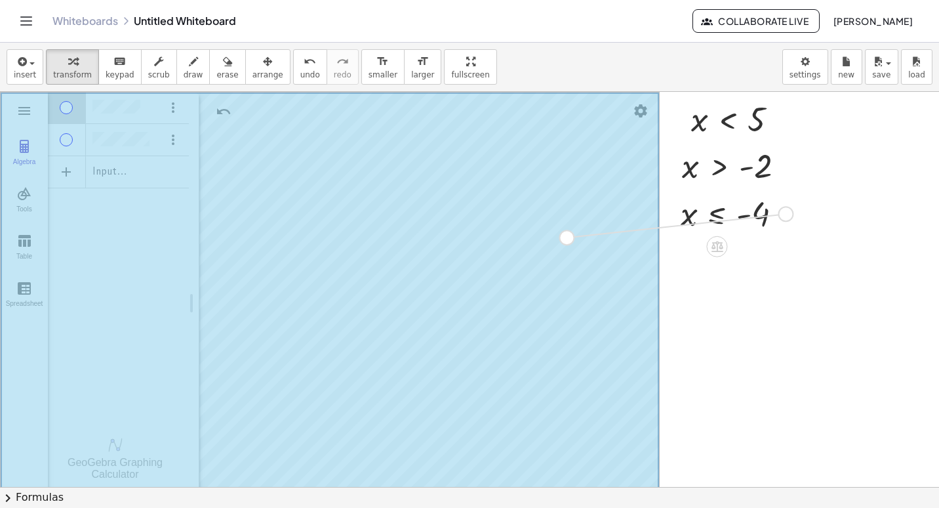
drag, startPoint x: 784, startPoint y: 217, endPoint x: 561, endPoint y: 241, distance: 224.3
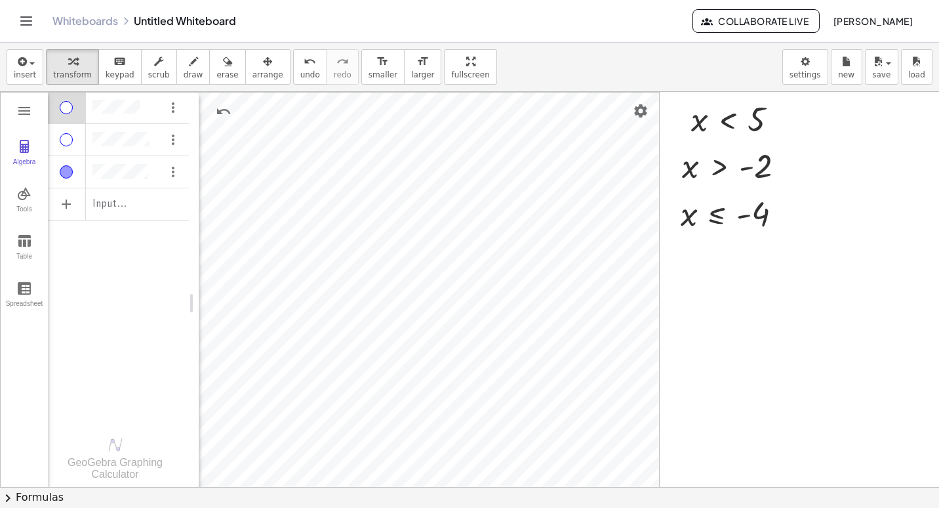
click at [87, 175] on div "Algebra" at bounding box center [118, 169] width 141 height 26
click at [78, 175] on div "Algebra" at bounding box center [67, 171] width 38 height 31
click at [60, 175] on div "Show / Hide Object" at bounding box center [66, 171] width 13 height 13
click at [15, 63] on icon "button" at bounding box center [21, 62] width 12 height 16
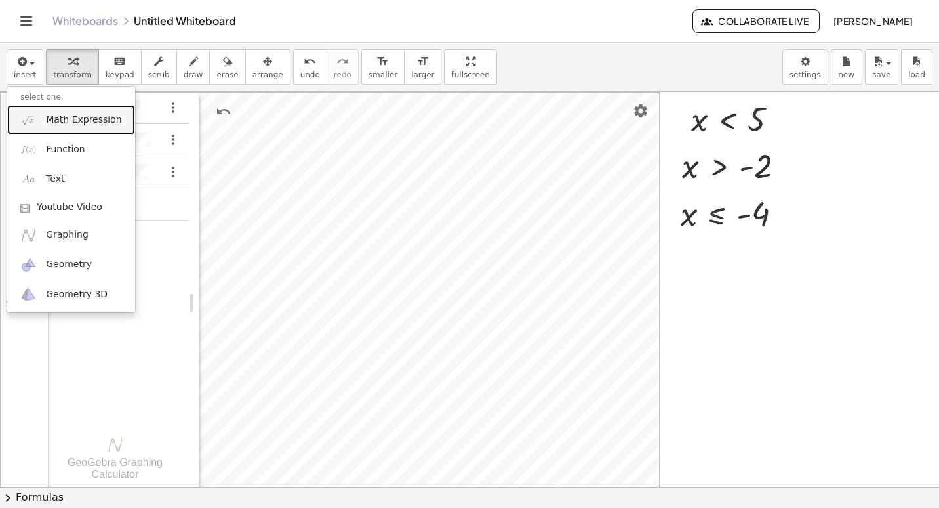
click at [66, 127] on link "Math Expression" at bounding box center [71, 120] width 128 height 30
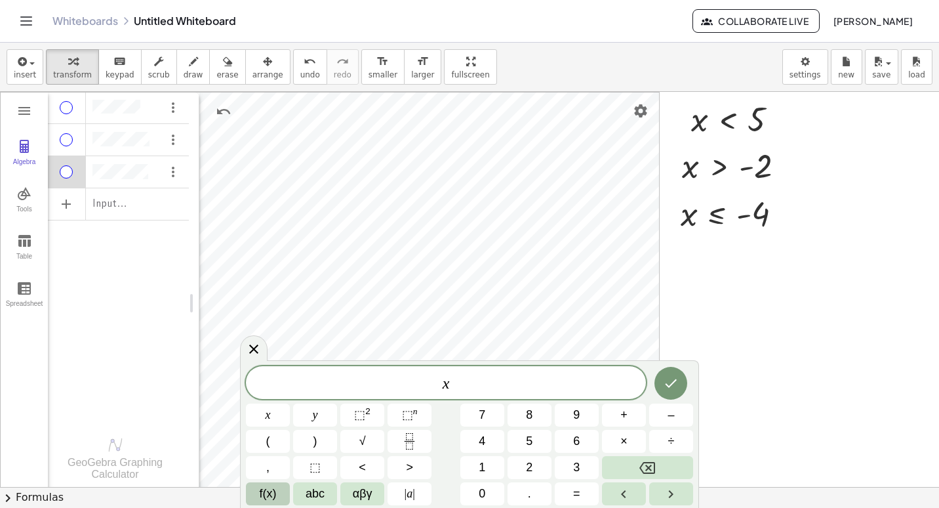
click at [275, 487] on span "f(x)" at bounding box center [268, 494] width 17 height 18
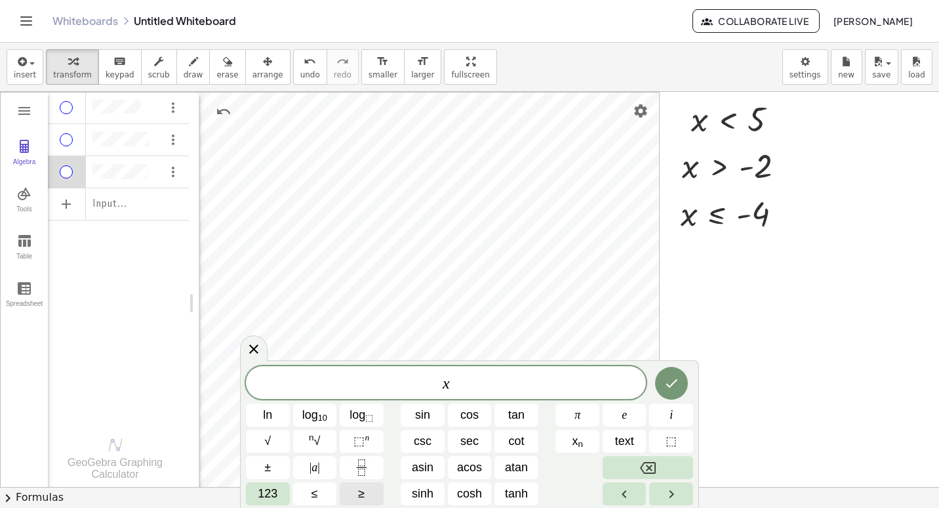
click at [336, 485] on button "≥" at bounding box center [362, 493] width 44 height 23
click at [278, 485] on button "123" at bounding box center [268, 493] width 44 height 23
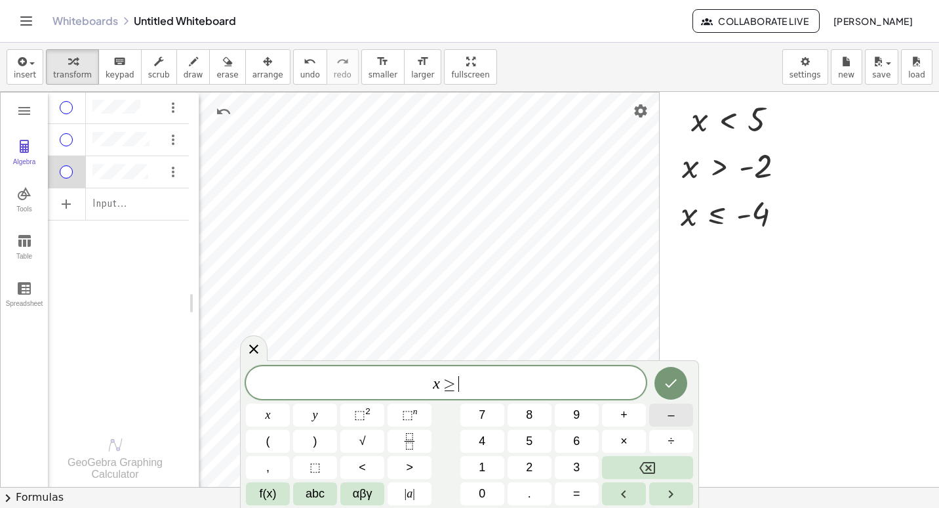
click at [336, 415] on button "–" at bounding box center [671, 414] width 44 height 23
click at [336, 436] on span "6" at bounding box center [576, 441] width 7 height 18
click at [336, 391] on button "Done" at bounding box center [671, 383] width 33 height 33
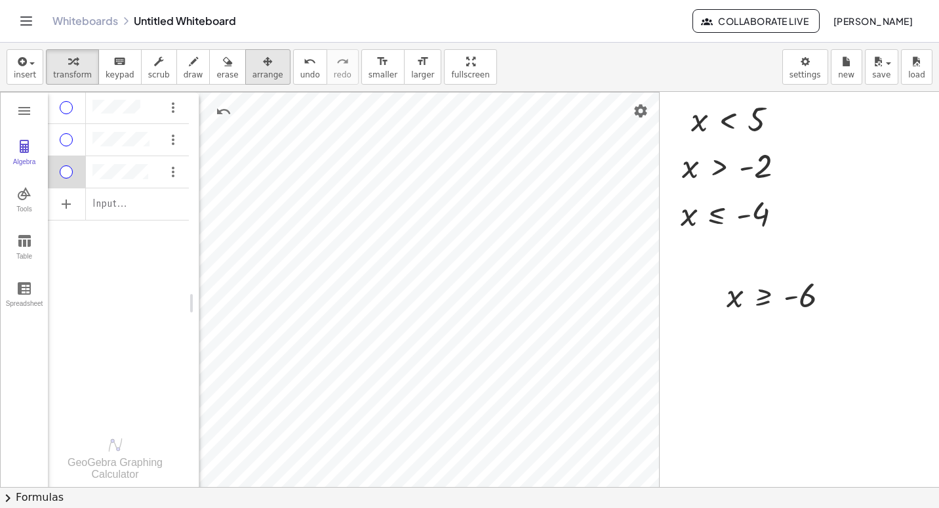
click at [254, 67] on div "button" at bounding box center [268, 61] width 31 height 16
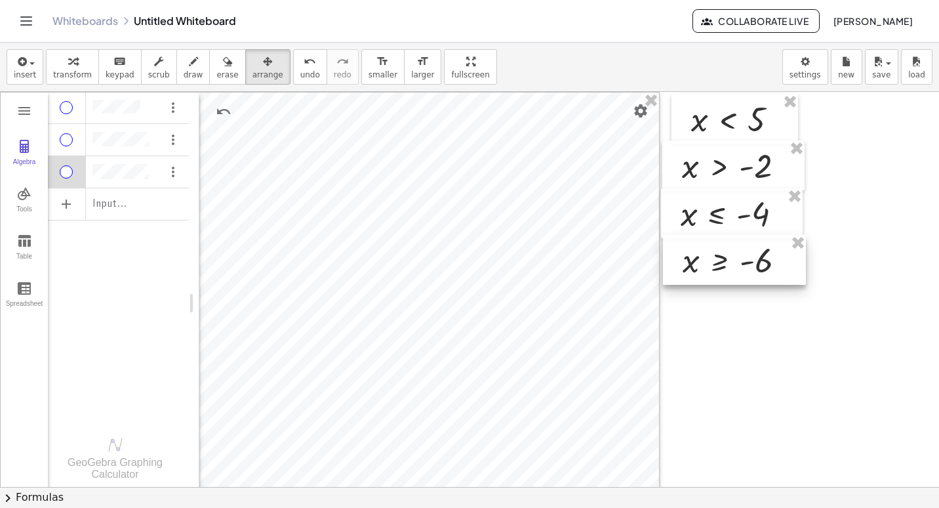
drag, startPoint x: 750, startPoint y: 285, endPoint x: 707, endPoint y: 250, distance: 55.5
click at [336, 250] on div at bounding box center [734, 260] width 143 height 50
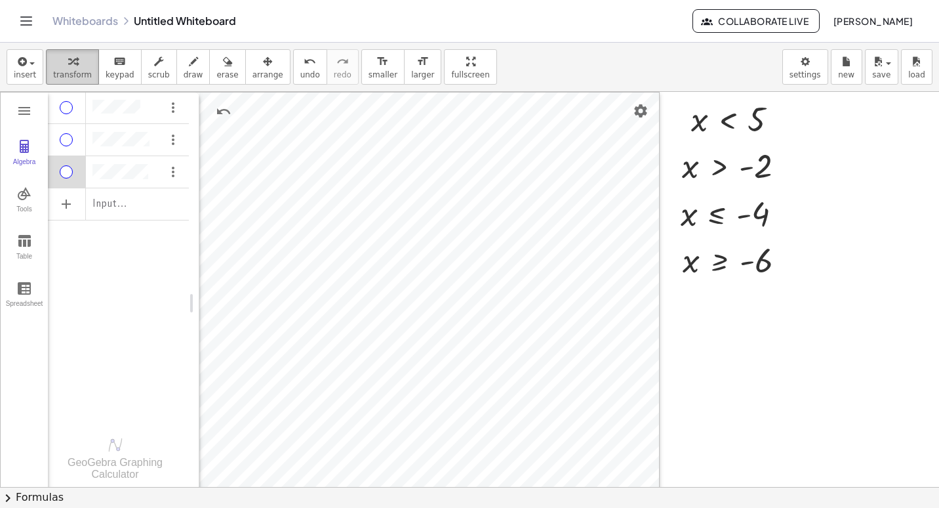
click at [71, 56] on icon "button" at bounding box center [72, 62] width 9 height 16
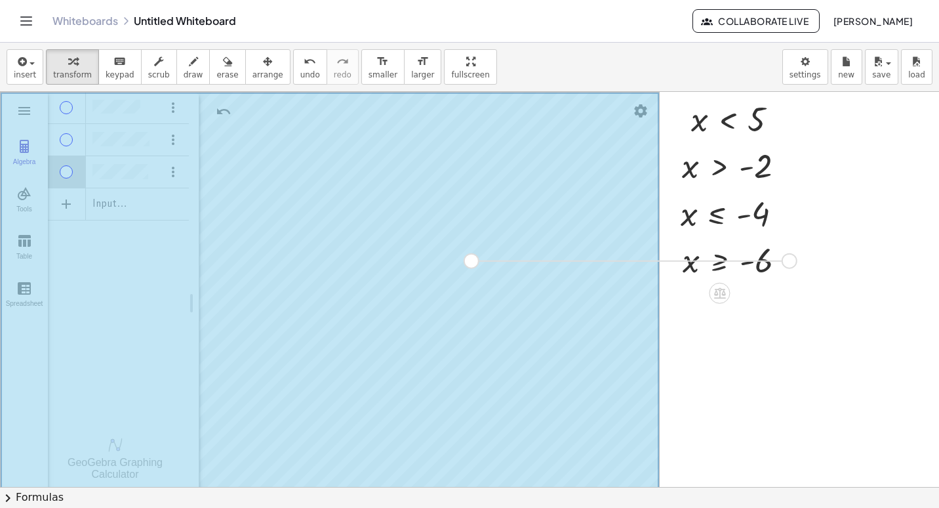
drag, startPoint x: 788, startPoint y: 261, endPoint x: 684, endPoint y: 261, distance: 104.3
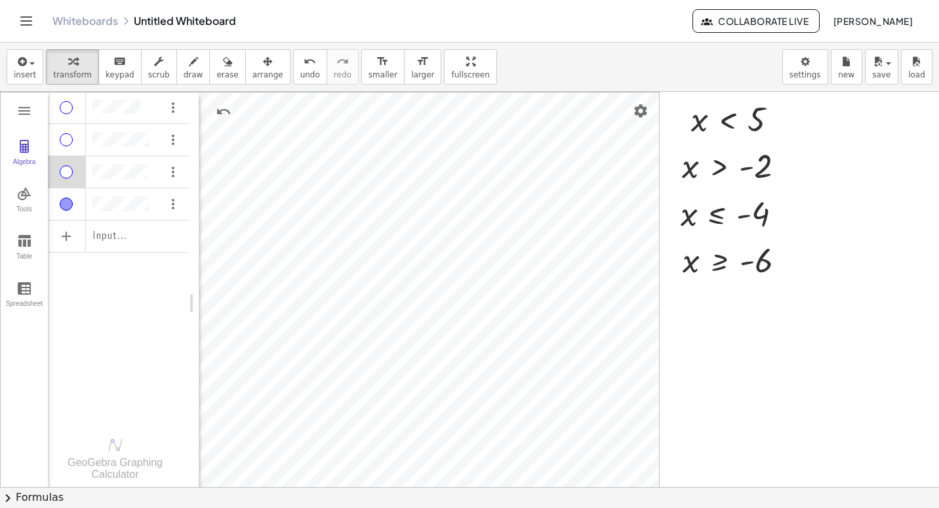
click at [70, 203] on div "Algebra" at bounding box center [66, 203] width 13 height 13
click at [121, 249] on li "Expression" at bounding box center [124, 250] width 125 height 21
click at [127, 241] on div "Algebra" at bounding box center [141, 238] width 96 height 24
click at [127, 236] on div "Algebra" at bounding box center [141, 238] width 96 height 24
click at [128, 236] on div "Input…" at bounding box center [118, 235] width 141 height 30
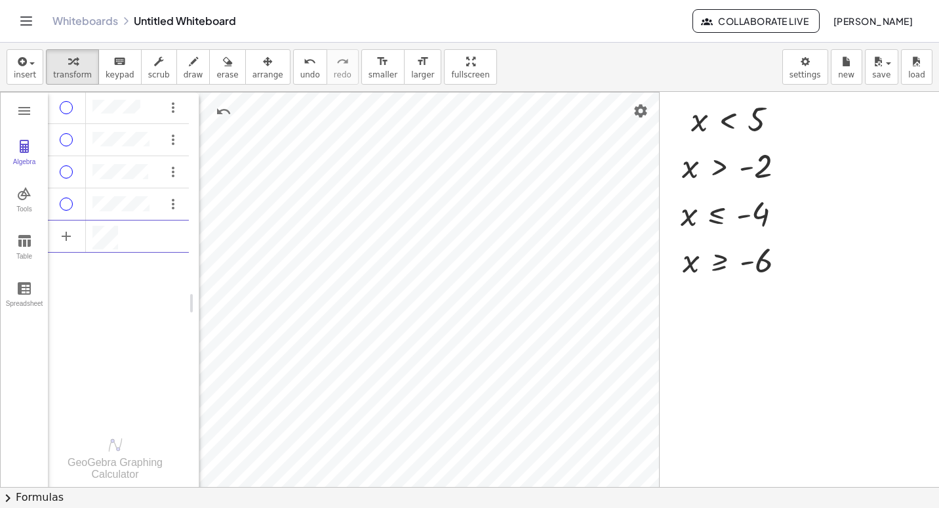
click at [129, 237] on div "Algebra" at bounding box center [141, 238] width 96 height 24
click at [161, 231] on div "Algebra" at bounding box center [118, 234] width 141 height 29
click at [126, 315] on div "e = 1 Input…" at bounding box center [118, 254] width 141 height 327
click at [336, 319] on div at bounding box center [469, 493] width 939 height 803
click at [56, 60] on div "button" at bounding box center [72, 61] width 39 height 16
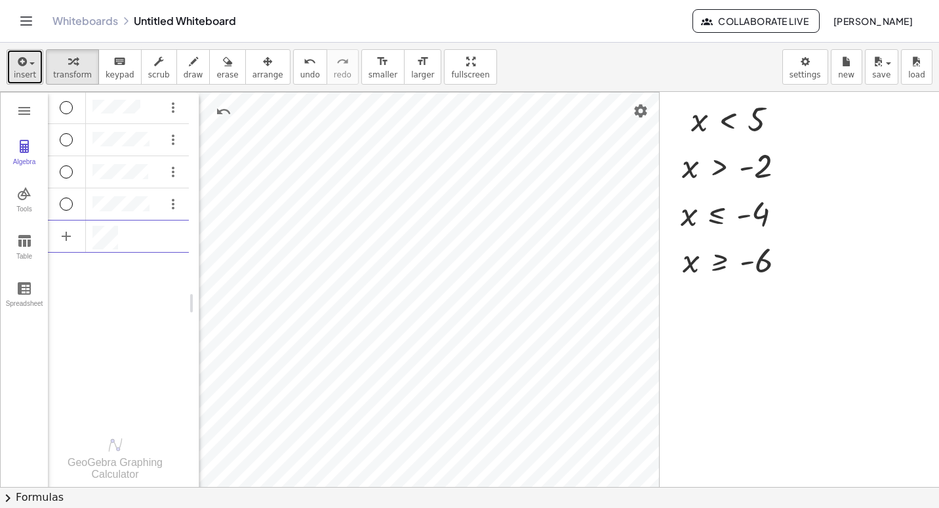
click at [21, 66] on icon "button" at bounding box center [21, 62] width 12 height 16
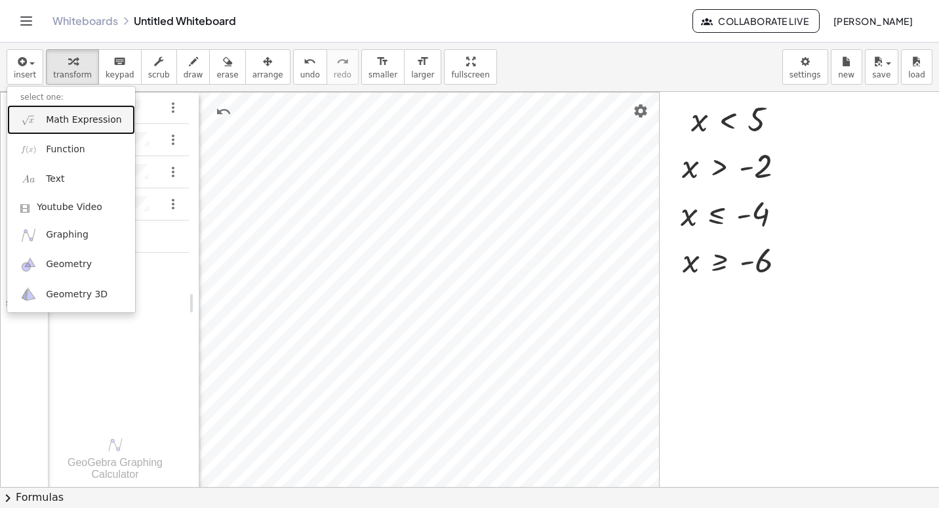
click at [79, 112] on link "Math Expression" at bounding box center [71, 120] width 128 height 30
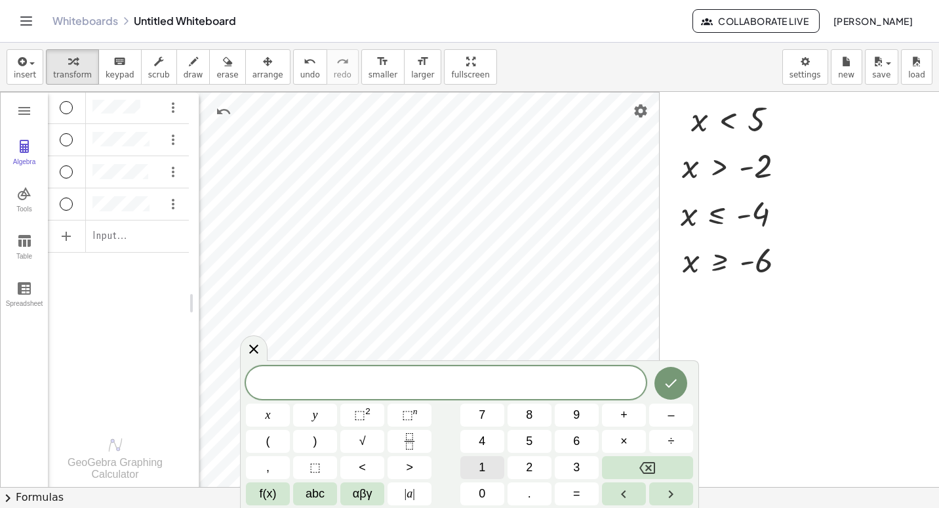
click at [336, 466] on span "1" at bounding box center [482, 468] width 7 height 18
click at [336, 468] on button "<" at bounding box center [362, 467] width 44 height 23
click at [336, 462] on button "<" at bounding box center [362, 467] width 44 height 23
click at [336, 405] on button "⬚ 2" at bounding box center [362, 414] width 44 height 23
drag, startPoint x: 411, startPoint y: 384, endPoint x: 485, endPoint y: 383, distance: 74.8
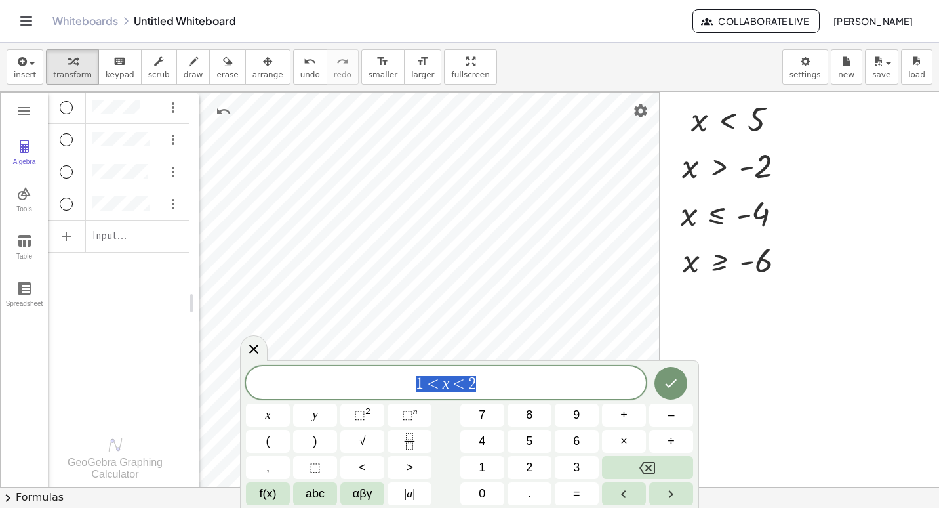
click at [336, 383] on span "1 < x < 2" at bounding box center [446, 384] width 400 height 18
drag, startPoint x: 468, startPoint y: 383, endPoint x: 405, endPoint y: 393, distance: 63.1
click at [336, 394] on div "1 < x < ​ 2" at bounding box center [446, 382] width 400 height 33
drag, startPoint x: 410, startPoint y: 387, endPoint x: 491, endPoint y: 382, distance: 80.9
click at [336, 382] on span "1 < x < 2" at bounding box center [446, 384] width 400 height 18
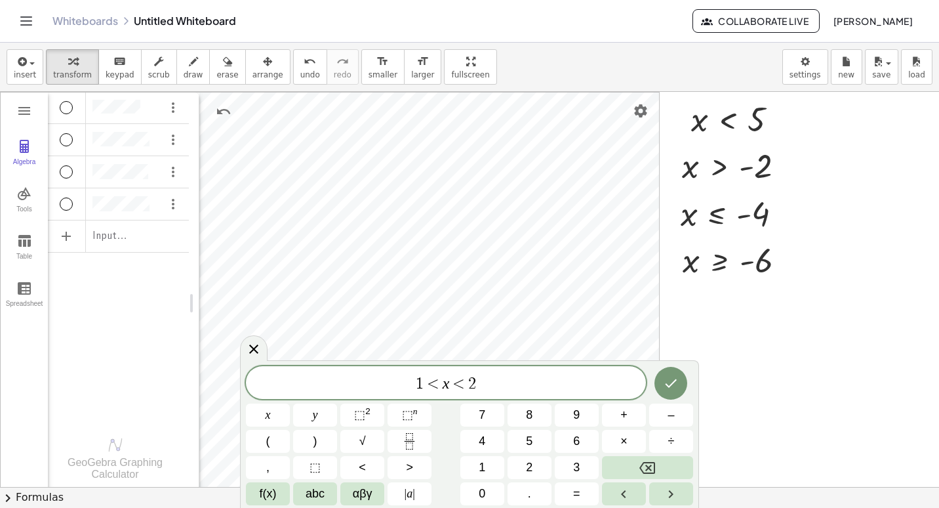
drag, startPoint x: 470, startPoint y: 382, endPoint x: 415, endPoint y: 382, distance: 54.5
click at [336, 382] on span "1 < x < ​ 2" at bounding box center [446, 384] width 400 height 18
drag, startPoint x: 415, startPoint y: 382, endPoint x: 495, endPoint y: 381, distance: 80.0
drag, startPoint x: 412, startPoint y: 381, endPoint x: 485, endPoint y: 381, distance: 73.5
click at [336, 381] on span "1 < x < 2" at bounding box center [446, 384] width 400 height 18
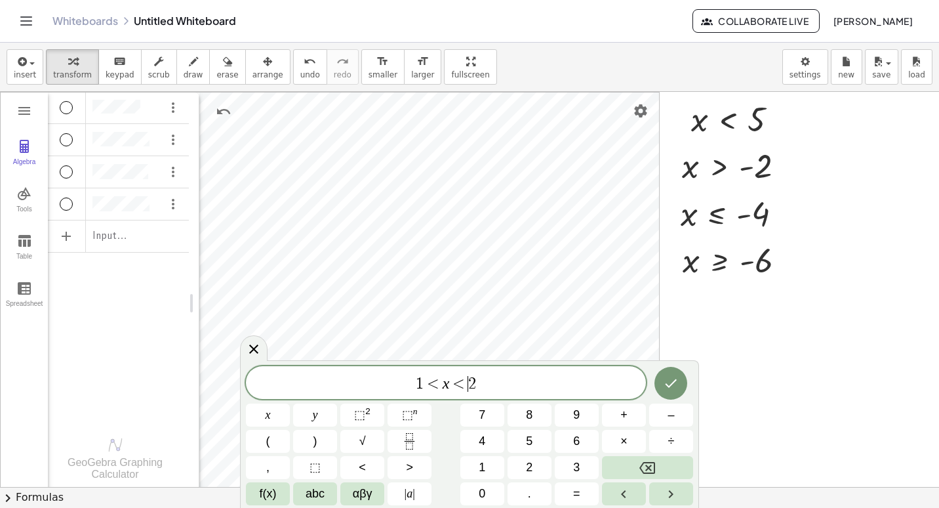
drag, startPoint x: 461, startPoint y: 381, endPoint x: 397, endPoint y: 377, distance: 64.5
click at [336, 377] on span "1 < x < ​ 2" at bounding box center [446, 384] width 400 height 18
drag, startPoint x: 397, startPoint y: 377, endPoint x: 514, endPoint y: 377, distance: 117.4
click at [336, 377] on span "1 < x < 2" at bounding box center [446, 384] width 400 height 18
click at [127, 237] on div "Algebra" at bounding box center [118, 234] width 141 height 29
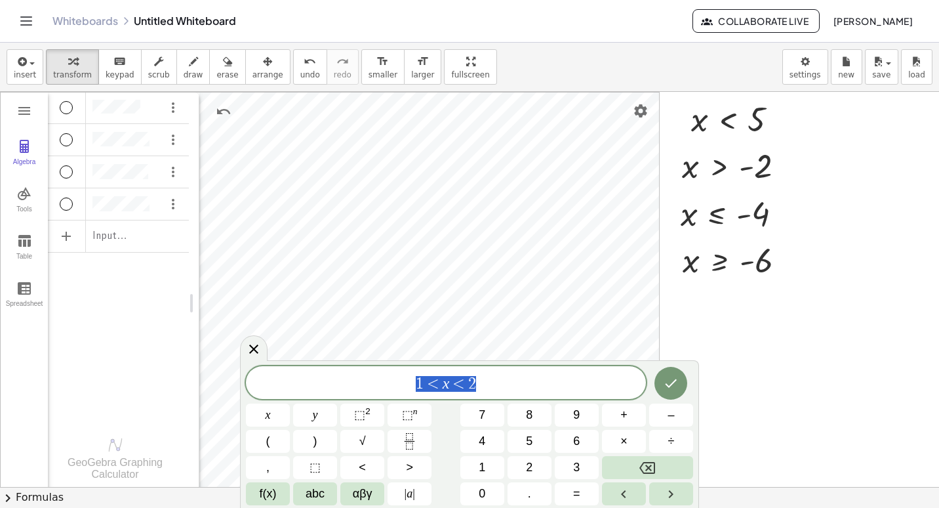
drag, startPoint x: 415, startPoint y: 384, endPoint x: 518, endPoint y: 384, distance: 103.0
click at [336, 384] on span "1 < x < 2" at bounding box center [446, 384] width 400 height 18
drag, startPoint x: 452, startPoint y: 382, endPoint x: 518, endPoint y: 381, distance: 66.3
click at [133, 247] on div "Input…" at bounding box center [118, 235] width 141 height 30
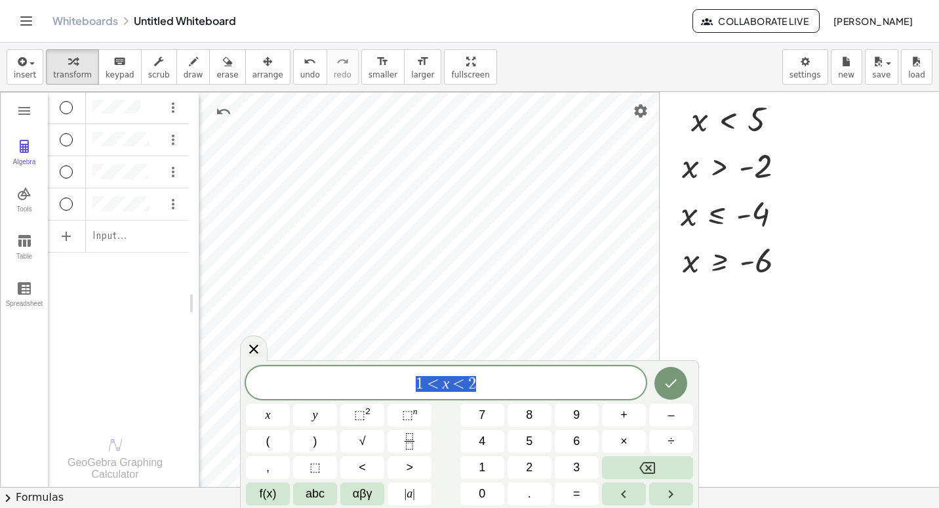
click at [134, 247] on div "Input…" at bounding box center [118, 235] width 141 height 30
drag, startPoint x: 413, startPoint y: 378, endPoint x: 506, endPoint y: 382, distance: 93.3
click at [336, 382] on span "1 < x < 2" at bounding box center [446, 384] width 400 height 18
click at [336, 379] on span at bounding box center [446, 383] width 400 height 20
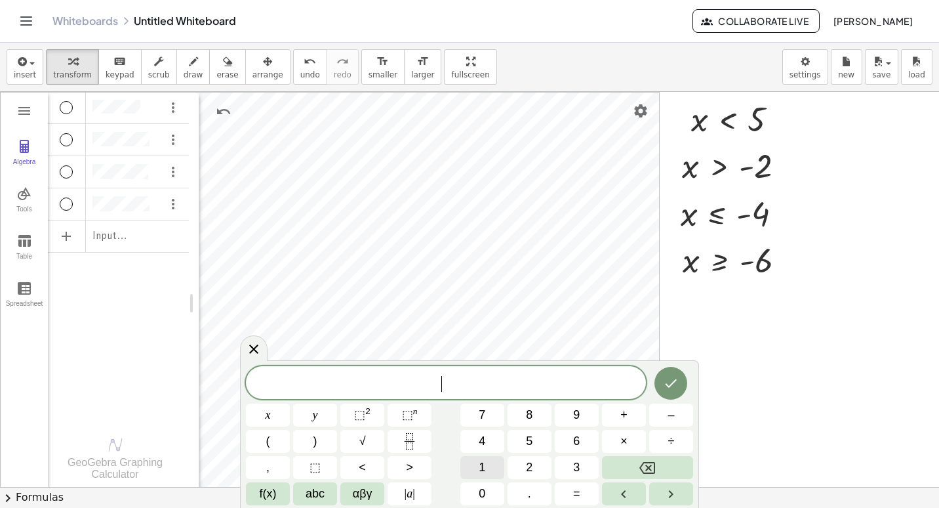
click at [336, 471] on button "1" at bounding box center [483, 467] width 44 height 23
click at [336, 457] on button "<" at bounding box center [362, 467] width 44 height 23
click at [336, 468] on button "<" at bounding box center [362, 467] width 44 height 23
drag, startPoint x: 415, startPoint y: 374, endPoint x: 527, endPoint y: 379, distance: 113.0
click at [336, 379] on span "1 < x < 2" at bounding box center [446, 384] width 400 height 18
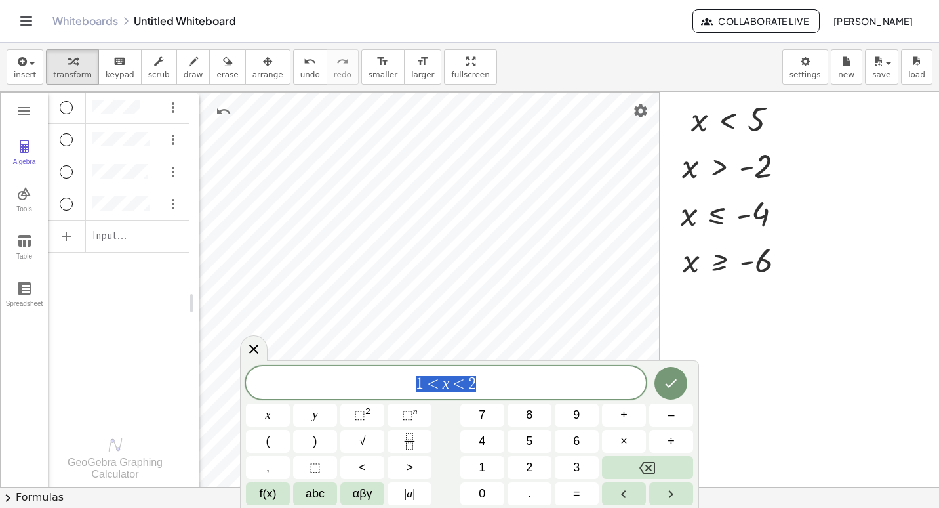
drag, startPoint x: 440, startPoint y: 379, endPoint x: 520, endPoint y: 379, distance: 79.4
click at [336, 379] on span "1 < x < 2" at bounding box center [446, 384] width 400 height 18
click at [118, 249] on div "Algebra" at bounding box center [118, 235] width 141 height 31
paste textarea "*****"
type textarea "*****"
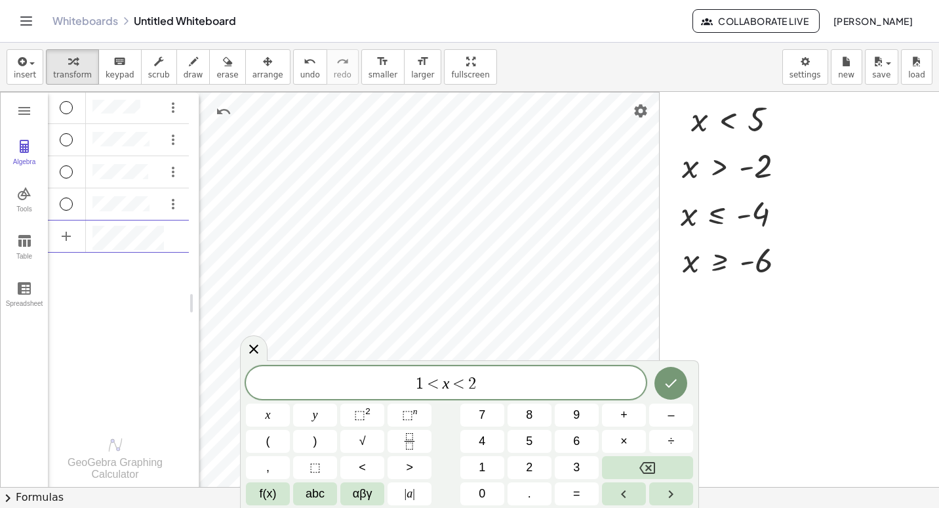
scroll to position [47, 5]
click at [336, 397] on div at bounding box center [469, 493] width 939 height 803
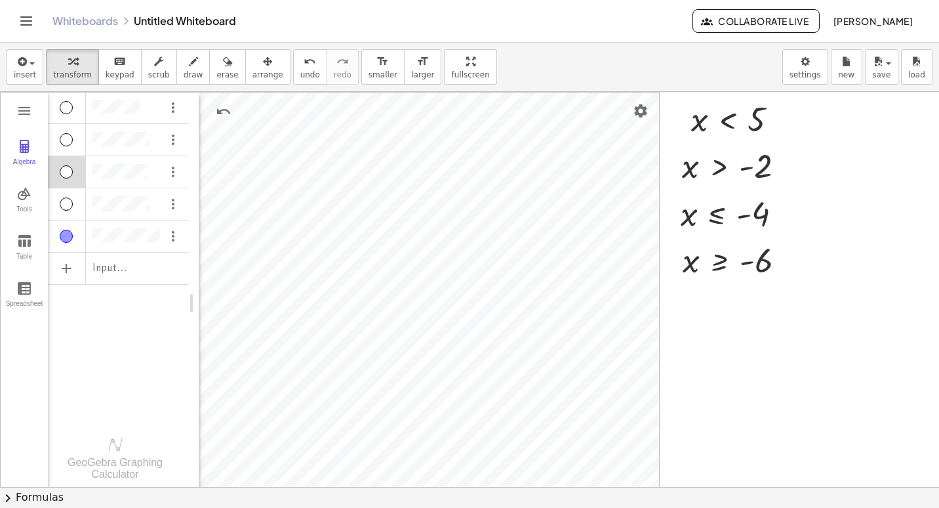
click at [76, 187] on div "Algebra" at bounding box center [67, 171] width 38 height 31
click at [61, 211] on div "Algebra" at bounding box center [67, 203] width 38 height 31
click at [67, 202] on div "Algebra" at bounding box center [66, 203] width 13 height 13
click at [70, 160] on div "Algebra" at bounding box center [67, 171] width 38 height 31
click at [68, 128] on div "Algebra" at bounding box center [67, 139] width 38 height 31
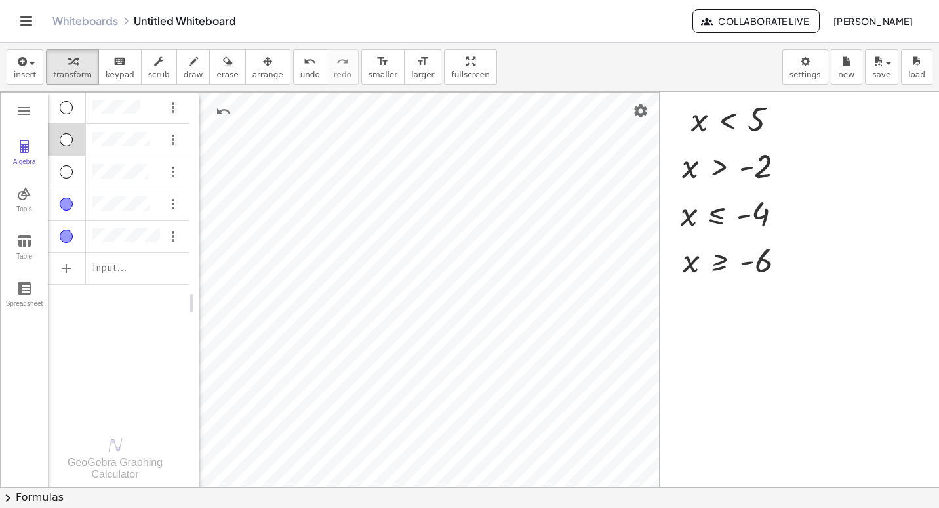
click at [65, 112] on div "Algebra" at bounding box center [66, 107] width 13 height 13
click at [67, 168] on div "Algebra" at bounding box center [66, 171] width 13 height 13
click at [63, 131] on div "Algebra" at bounding box center [67, 139] width 38 height 31
click at [68, 130] on div "Algebra" at bounding box center [67, 139] width 38 height 31
click at [69, 136] on div "Algebra" at bounding box center [66, 139] width 13 height 13
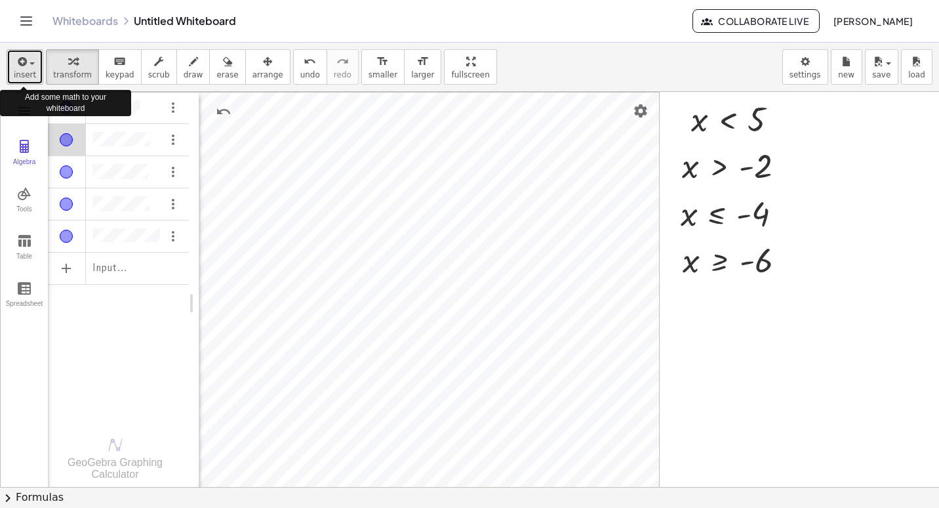
click at [30, 81] on button "insert" at bounding box center [25, 66] width 37 height 35
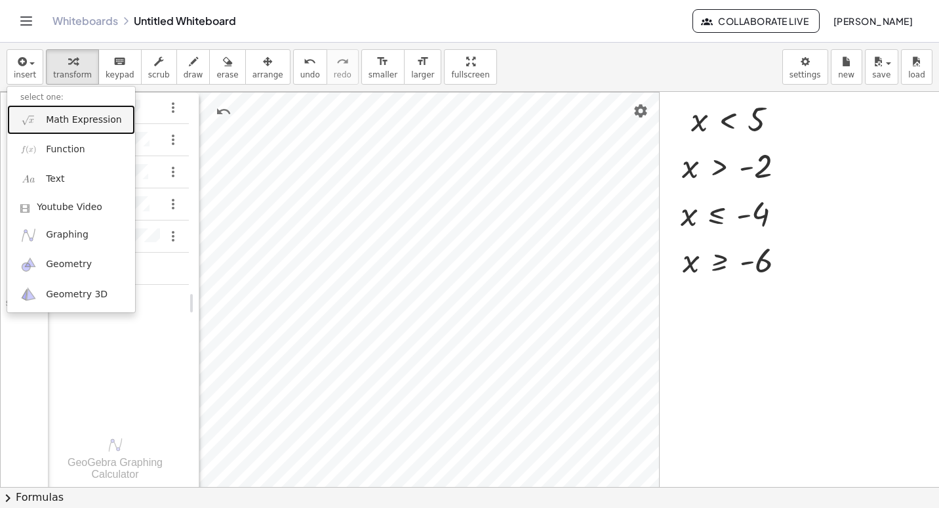
click at [66, 127] on link "Math Expression" at bounding box center [71, 120] width 128 height 30
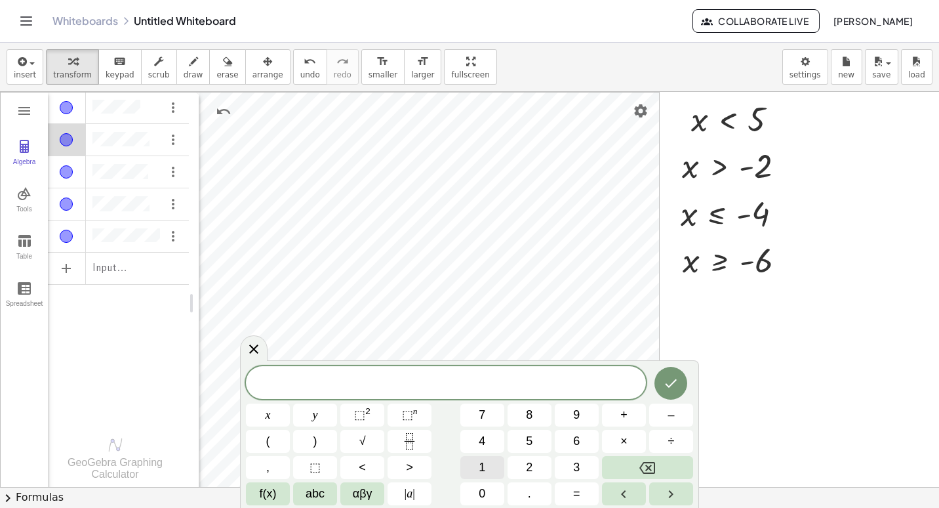
click at [336, 467] on span "1" at bounding box center [482, 468] width 7 height 18
click at [336, 463] on button "<" at bounding box center [362, 467] width 44 height 23
click at [336, 394] on button "Done" at bounding box center [671, 383] width 33 height 33
click at [336, 370] on div at bounding box center [469, 493] width 939 height 803
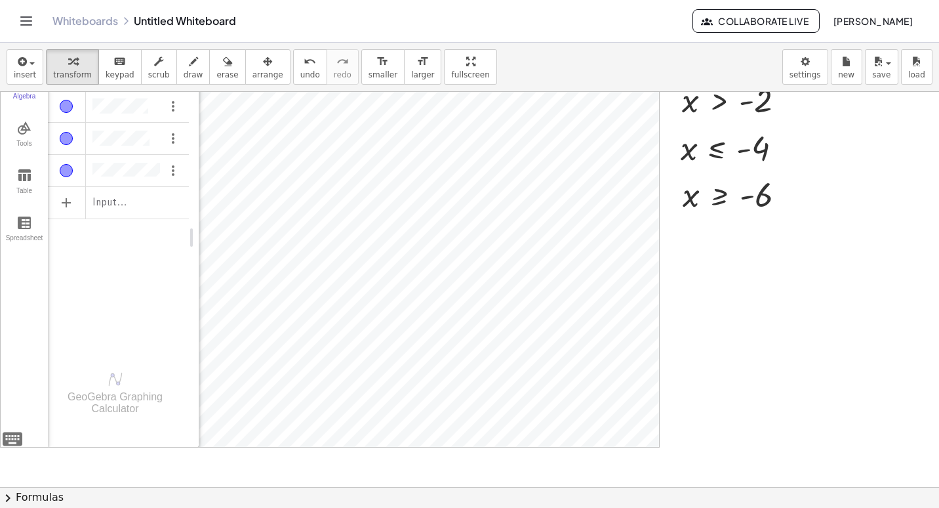
scroll to position [0, 0]
